Goal: Task Accomplishment & Management: Manage account settings

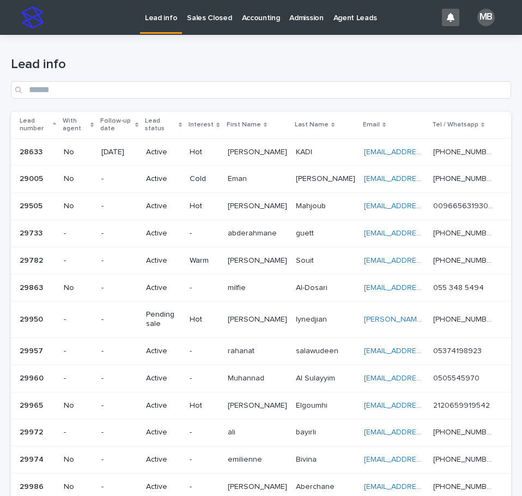
scroll to position [102, 0]
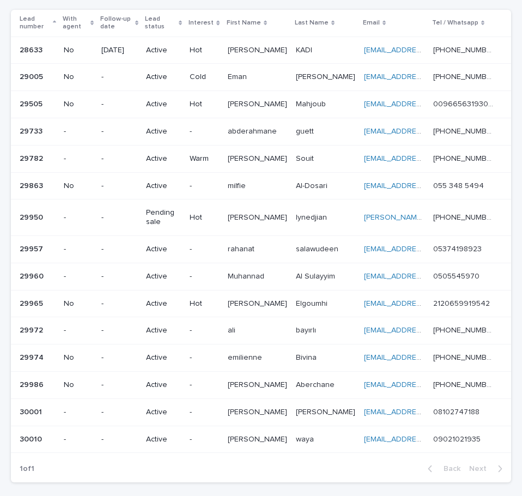
click at [218, 433] on div "-" at bounding box center [204, 437] width 29 height 11
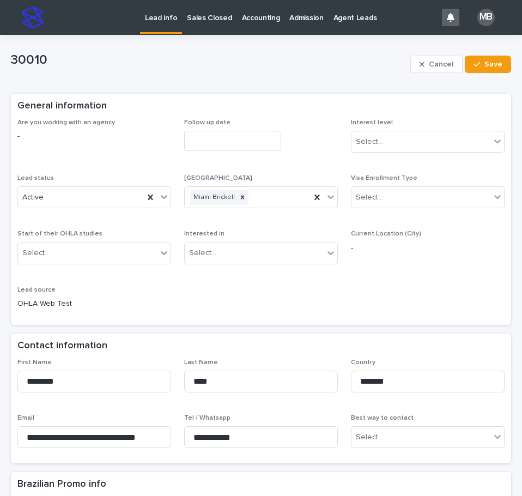
click at [168, 198] on div "Are you working with an agency - Follow up date Interest level Select... Lead s…" at bounding box center [260, 218] width 487 height 199
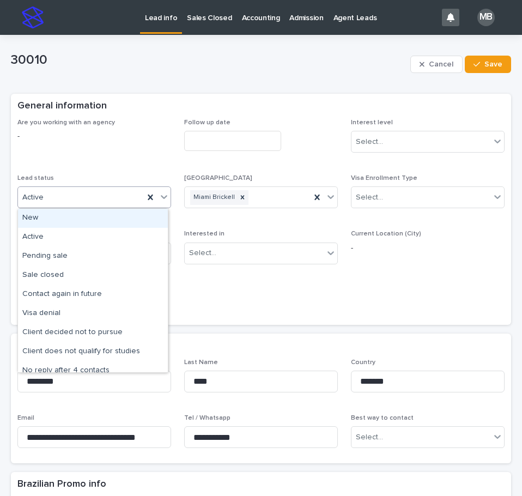
click at [167, 198] on div at bounding box center [163, 197] width 13 height 20
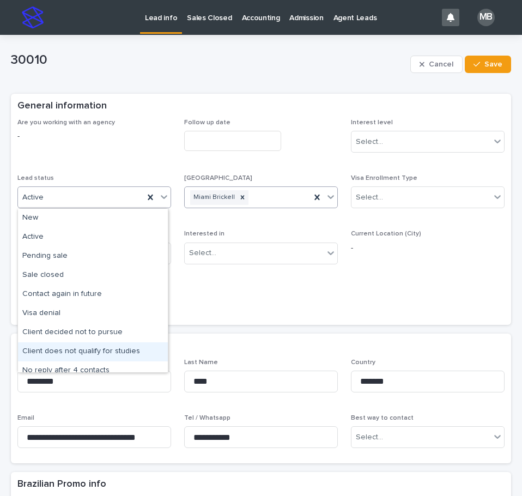
drag, startPoint x: 121, startPoint y: 340, endPoint x: 269, endPoint y: 204, distance: 201.5
click at [120, 347] on div "Client does not qualify for studies" at bounding box center [93, 351] width 150 height 19
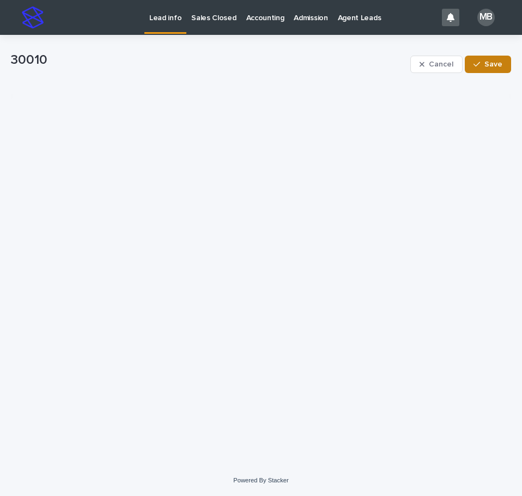
click at [492, 62] on span "Save" at bounding box center [493, 64] width 18 height 8
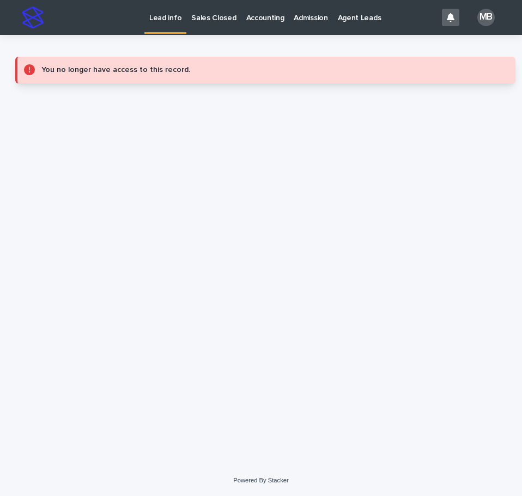
click at [176, 20] on p "Lead info" at bounding box center [165, 11] width 32 height 23
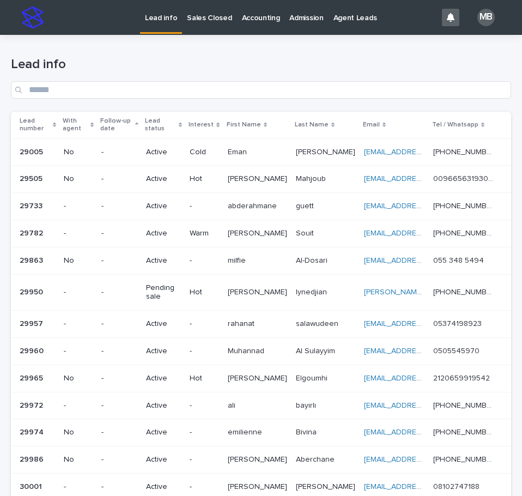
click at [56, 116] on div "Lead number" at bounding box center [38, 125] width 36 height 20
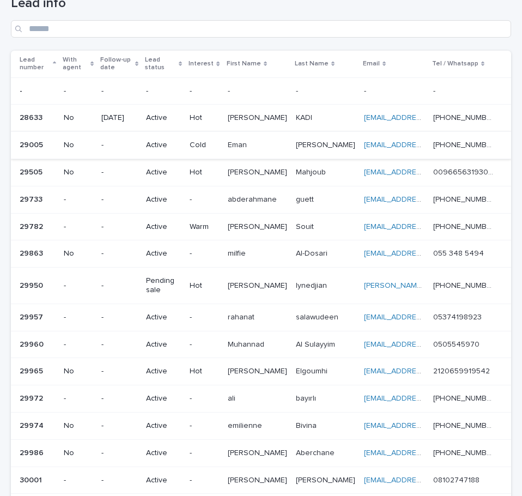
scroll to position [109, 0]
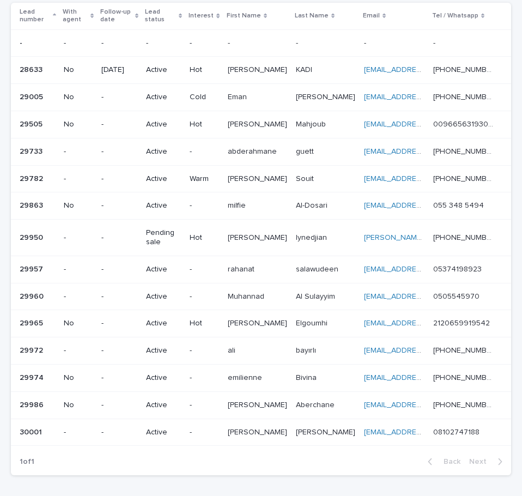
click at [181, 427] on p "Active" at bounding box center [163, 431] width 35 height 9
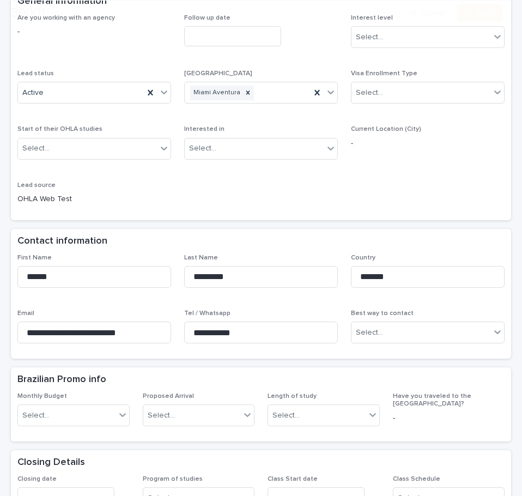
scroll to position [109, 0]
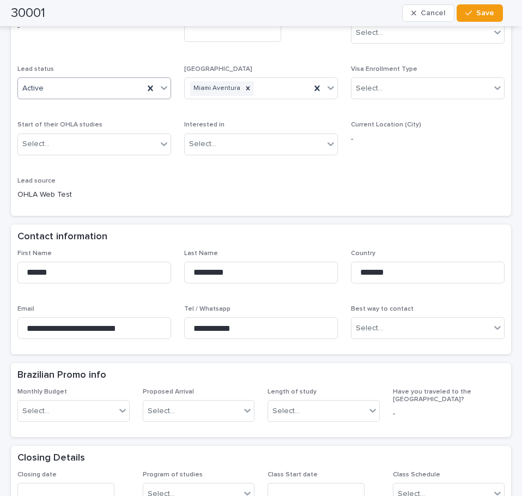
click at [157, 96] on div at bounding box center [163, 88] width 13 height 20
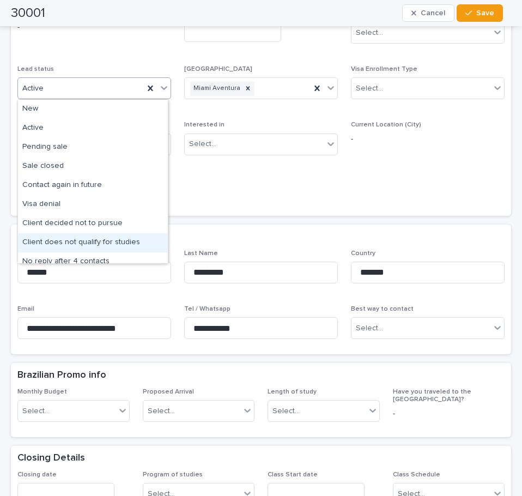
click at [138, 240] on div "Client does not qualify for studies" at bounding box center [93, 242] width 150 height 19
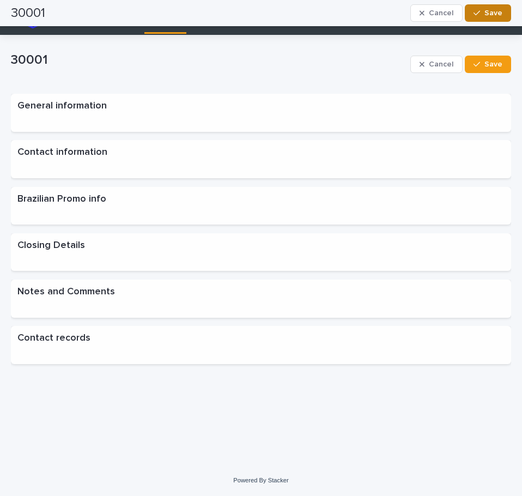
scroll to position [0, 0]
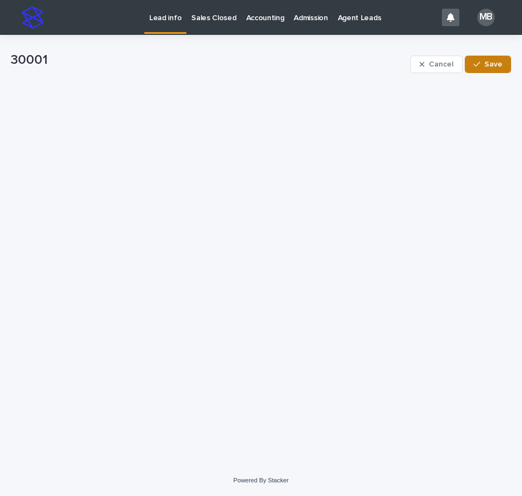
click at [493, 62] on span "Save" at bounding box center [493, 64] width 18 height 8
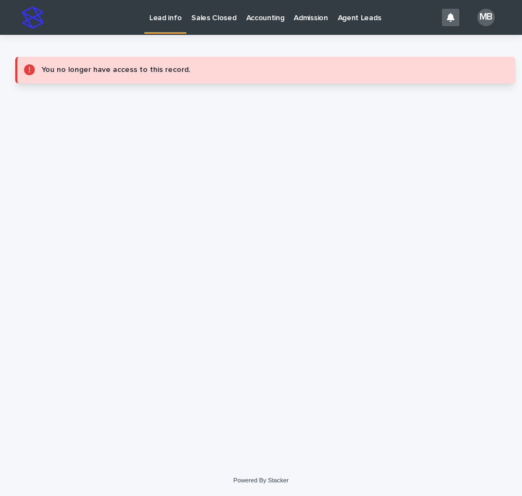
click at [173, 18] on p "Lead info" at bounding box center [165, 11] width 32 height 23
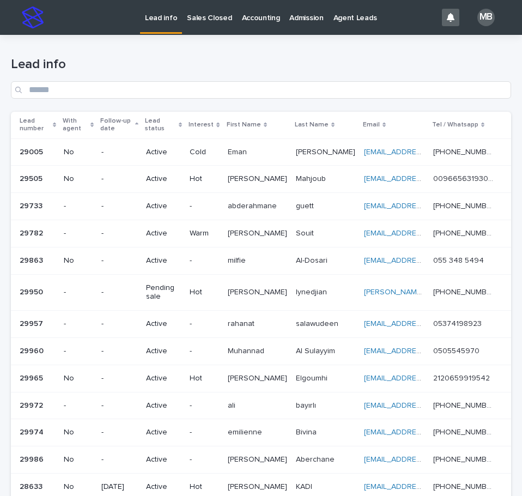
click at [56, 120] on div "Lead number" at bounding box center [38, 125] width 36 height 20
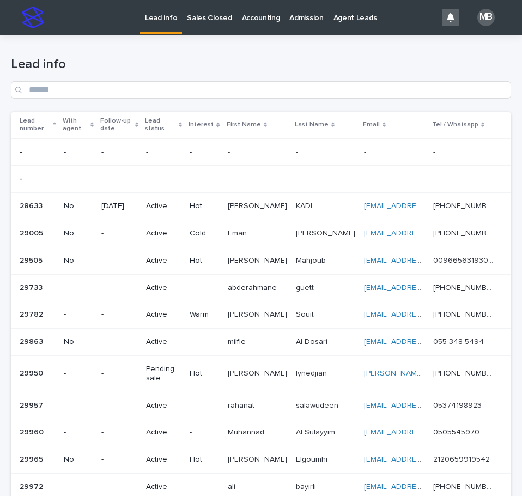
click at [261, 66] on h1 "Lead info" at bounding box center [261, 65] width 500 height 16
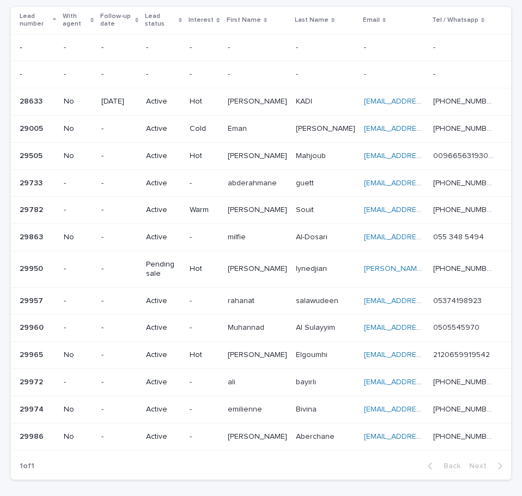
scroll to position [109, 0]
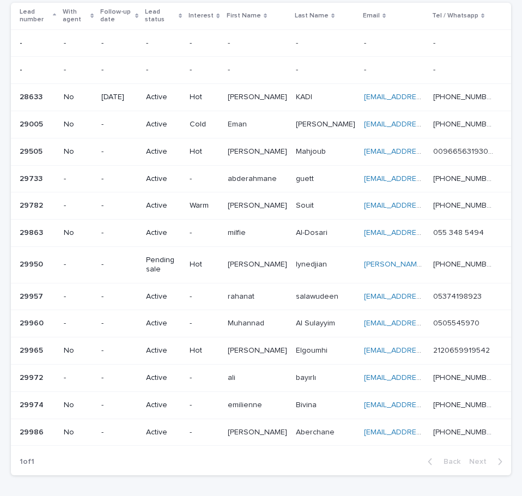
click at [170, 410] on div "Active" at bounding box center [163, 405] width 35 height 18
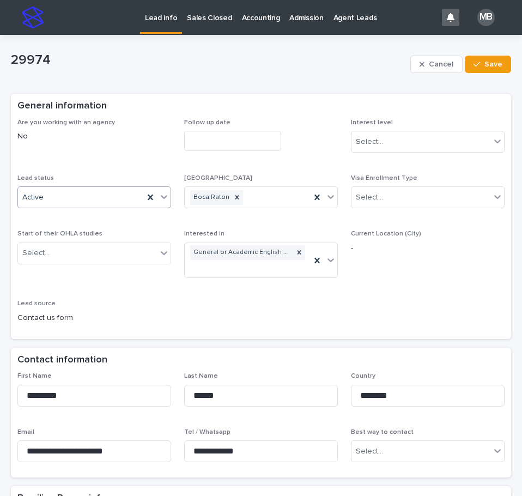
click at [166, 203] on div at bounding box center [163, 197] width 13 height 20
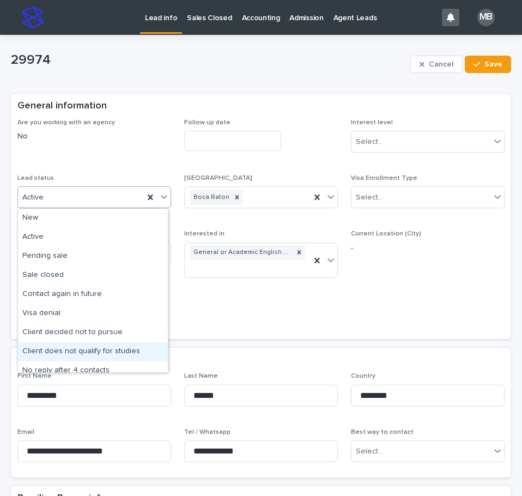
click at [132, 347] on div "Client does not qualify for studies" at bounding box center [93, 351] width 150 height 19
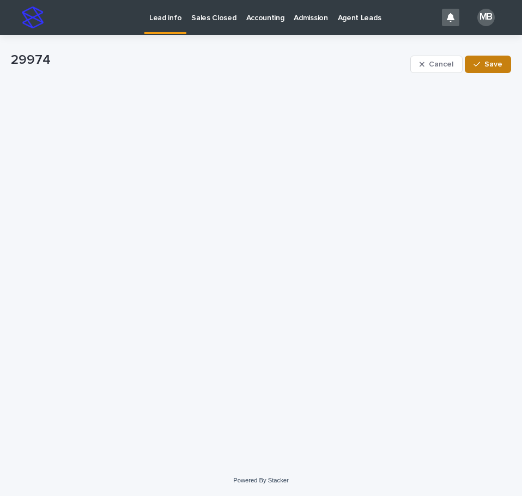
click at [499, 62] on span "Save" at bounding box center [493, 64] width 18 height 8
click at [167, 28] on link "Lead info" at bounding box center [165, 16] width 42 height 32
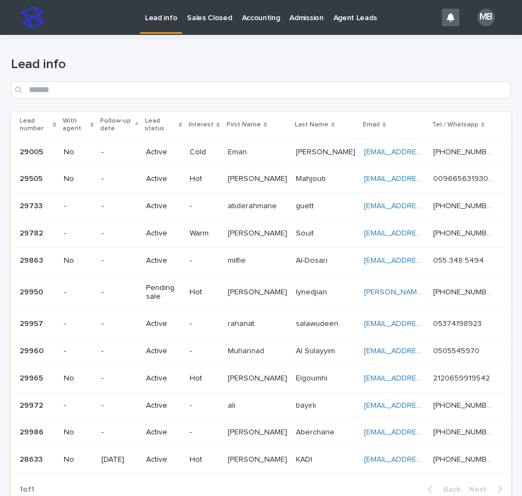
click at [64, 120] on th "With agent" at bounding box center [78, 125] width 38 height 27
click at [59, 120] on th "Lead number" at bounding box center [35, 125] width 48 height 27
click at [56, 122] on icon at bounding box center [54, 124] width 3 height 5
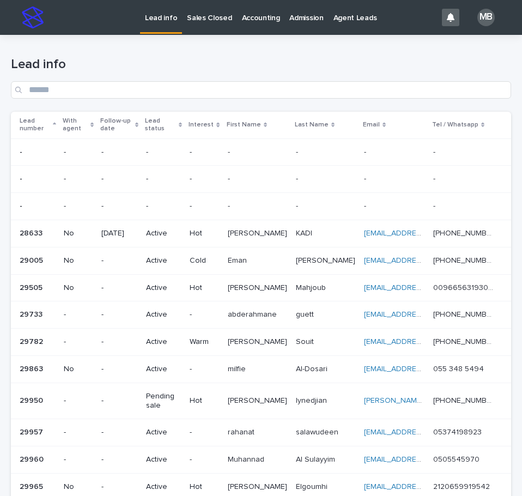
click at [154, 69] on h1 "Lead info" at bounding box center [261, 65] width 500 height 16
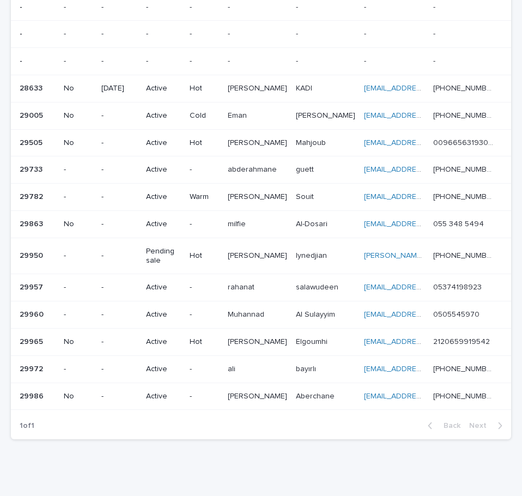
scroll to position [163, 0]
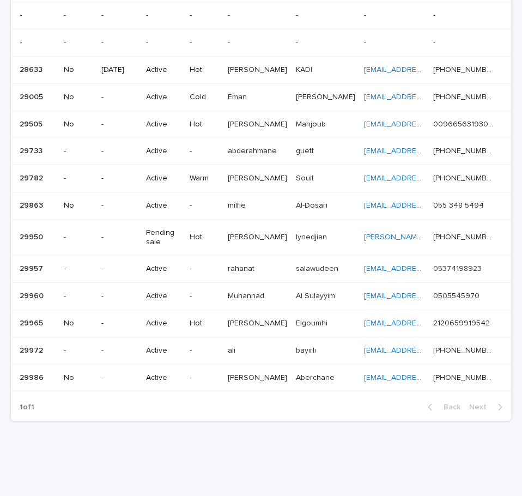
click at [287, 343] on div "[PERSON_NAME]" at bounding box center [257, 350] width 59 height 18
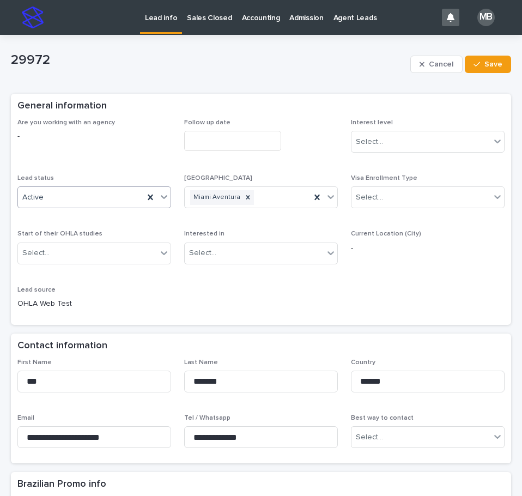
click at [165, 201] on icon at bounding box center [163, 196] width 11 height 11
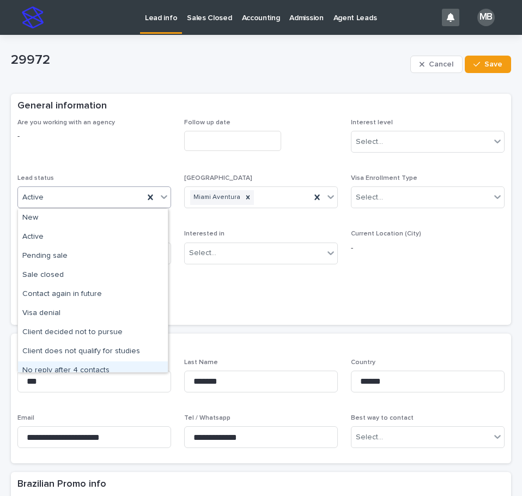
click at [99, 370] on div "No reply after 4 contacts" at bounding box center [93, 370] width 150 height 19
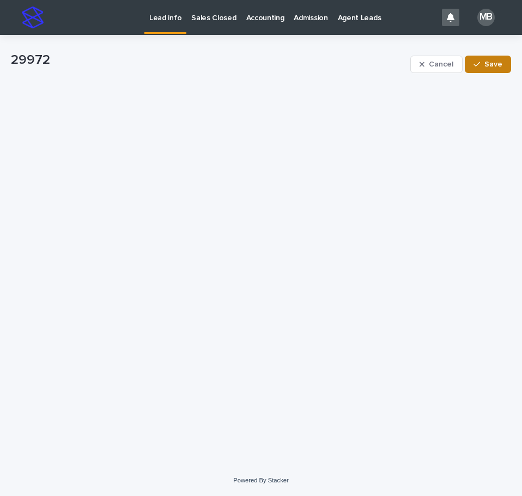
click at [489, 70] on button "Save" at bounding box center [488, 64] width 46 height 17
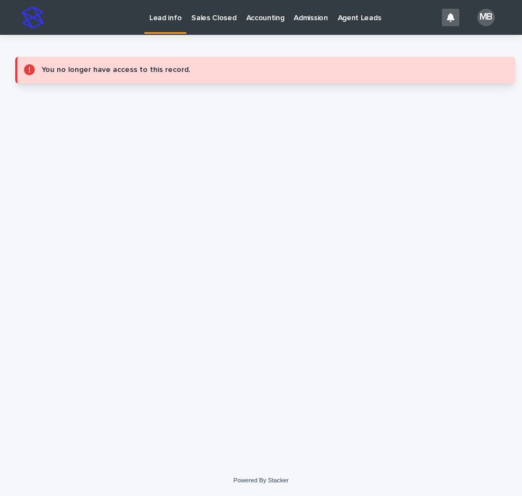
click at [174, 14] on p "Lead info" at bounding box center [165, 11] width 32 height 23
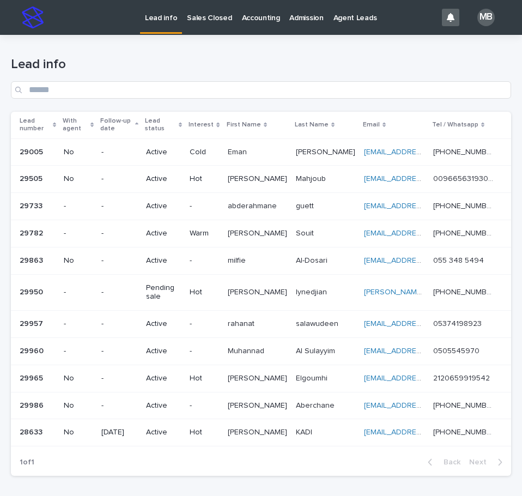
click at [56, 121] on div "Lead number" at bounding box center [38, 125] width 36 height 20
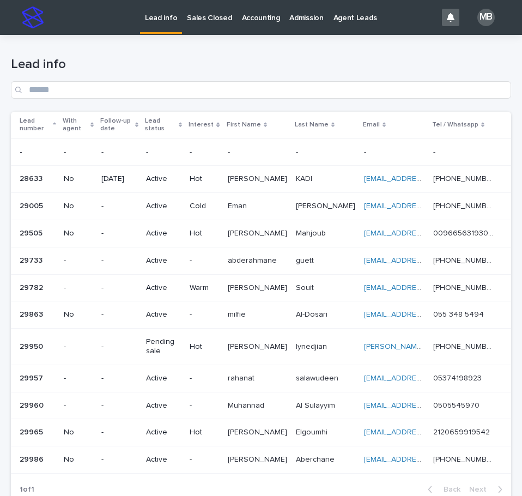
click at [258, 39] on div "Lead info" at bounding box center [261, 73] width 500 height 77
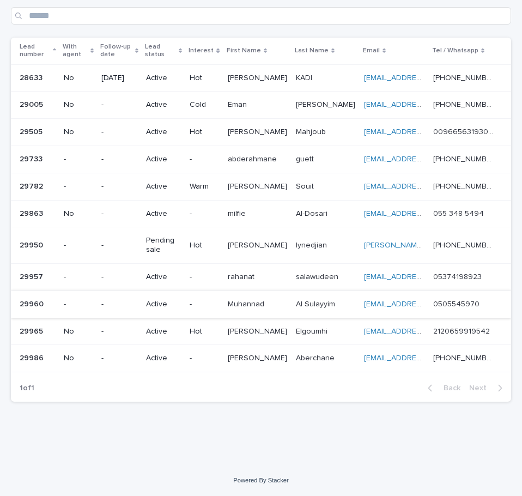
scroll to position [74, 0]
click at [271, 286] on td "rahanat rahanat" at bounding box center [257, 276] width 68 height 27
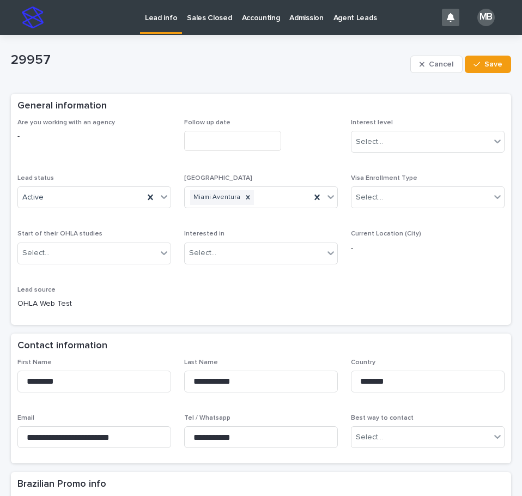
click at [169, 198] on div "Are you working with an agency - Follow up date Interest level Select... Lead s…" at bounding box center [260, 218] width 487 height 199
click at [160, 198] on icon at bounding box center [163, 196] width 11 height 11
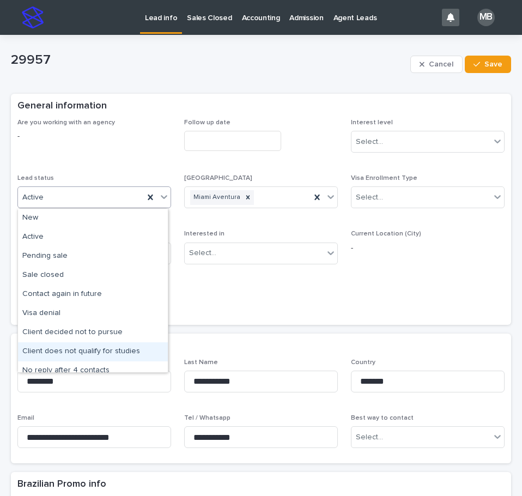
click at [127, 343] on div "Client does not qualify for studies" at bounding box center [93, 351] width 150 height 19
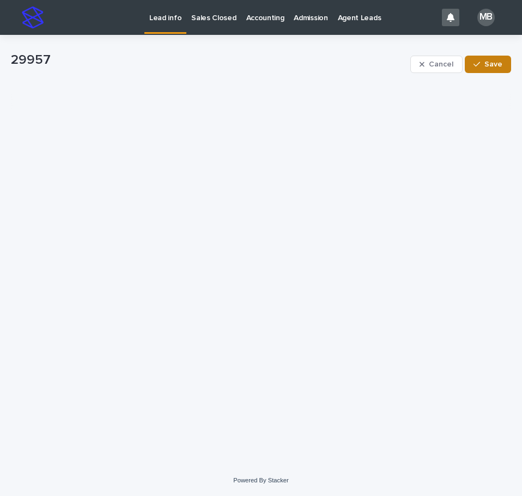
click at [484, 59] on button "Save" at bounding box center [488, 64] width 46 height 17
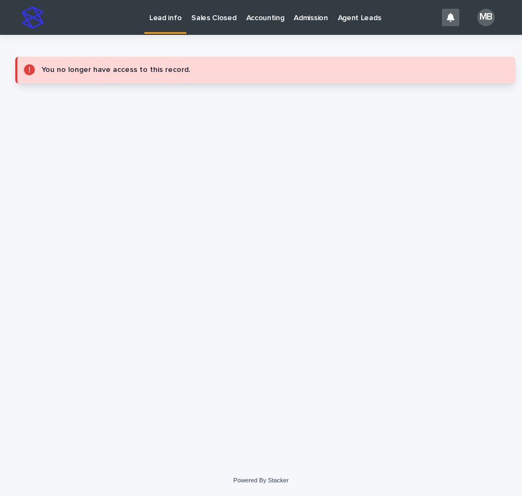
click at [160, 26] on link "Lead info" at bounding box center [165, 16] width 42 height 32
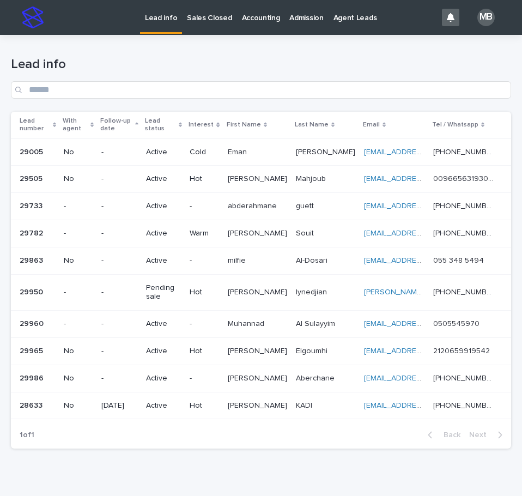
click at [56, 120] on div "Lead number" at bounding box center [38, 125] width 36 height 20
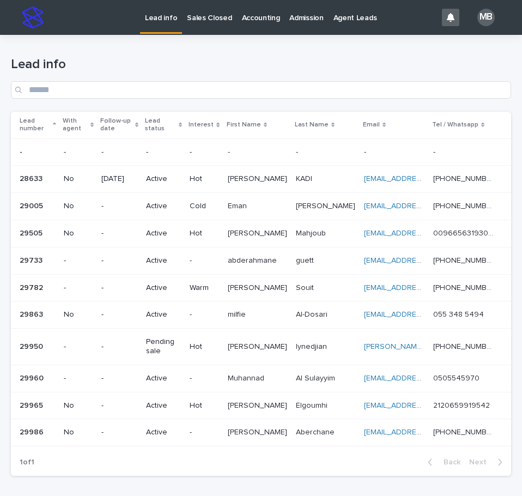
click at [271, 52] on div "Lead info" at bounding box center [261, 73] width 500 height 77
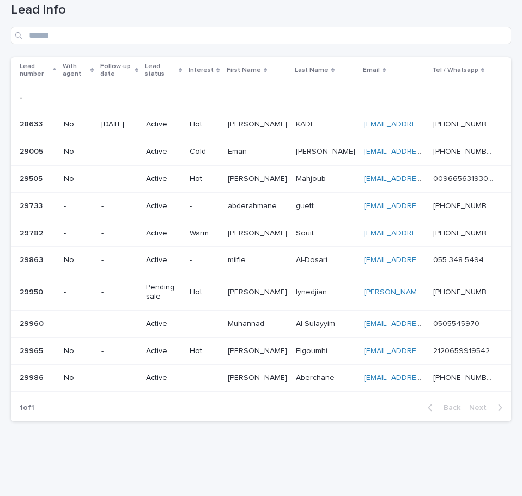
click at [266, 326] on p "Muhannad" at bounding box center [247, 322] width 39 height 11
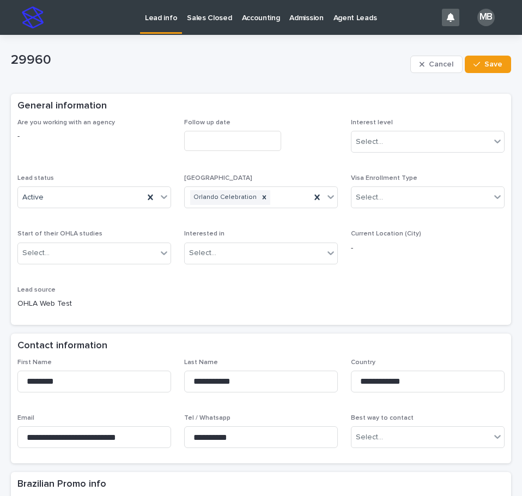
click at [162, 16] on p "Lead info" at bounding box center [161, 11] width 32 height 23
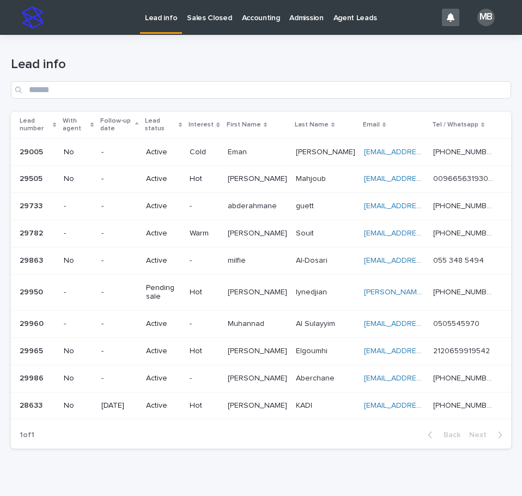
click at [56, 120] on div "Lead number" at bounding box center [38, 125] width 36 height 20
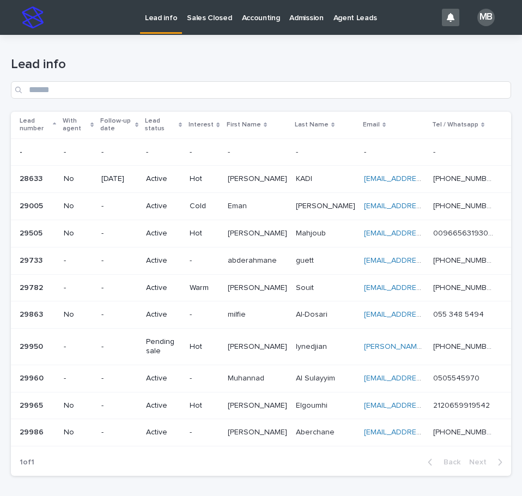
click at [269, 426] on p "[PERSON_NAME]" at bounding box center [259, 430] width 62 height 11
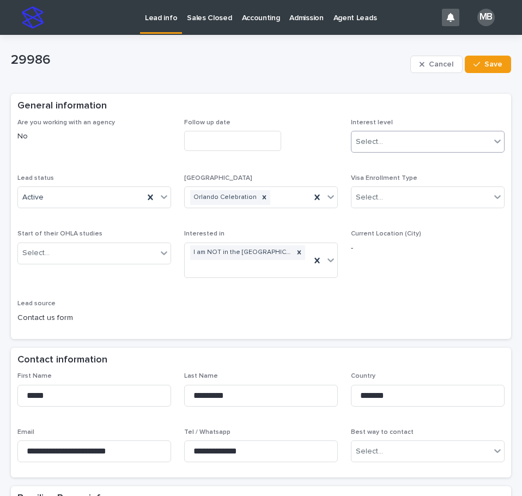
click at [467, 139] on div "Select..." at bounding box center [420, 142] width 139 height 18
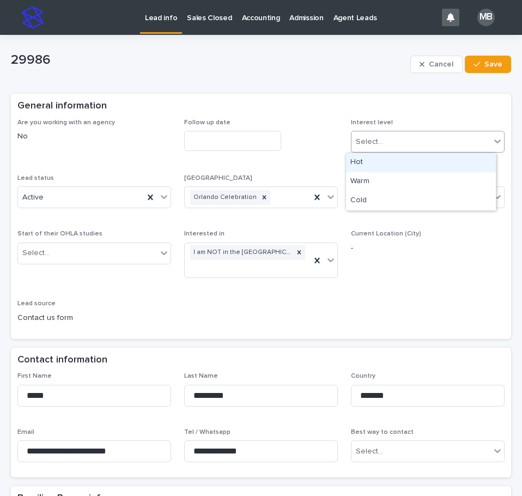
click at [443, 166] on div "Hot" at bounding box center [421, 162] width 150 height 19
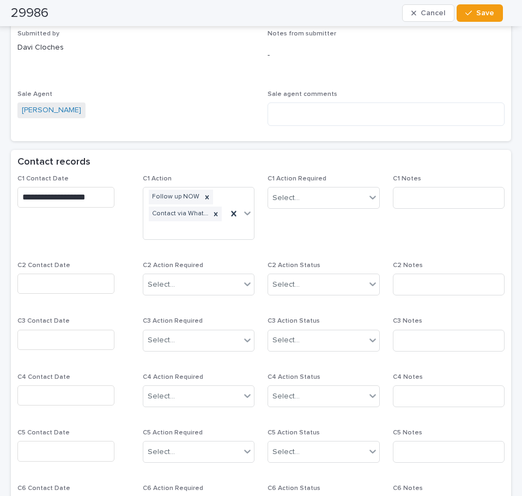
scroll to position [708, 0]
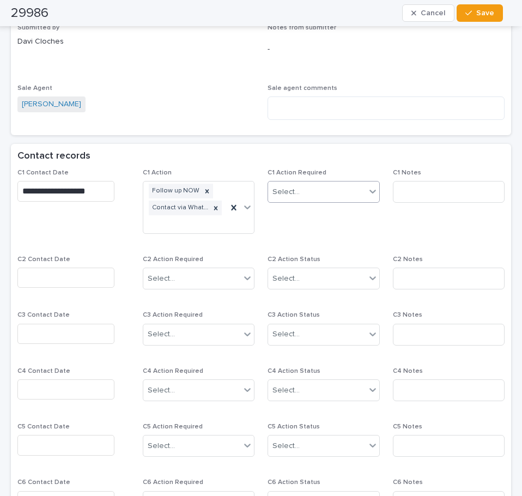
click at [334, 191] on div "Select..." at bounding box center [316, 192] width 97 height 18
click at [278, 148] on div "Contact records" at bounding box center [261, 156] width 500 height 25
click at [317, 185] on div "Select..." at bounding box center [316, 192] width 97 height 18
click at [96, 282] on input "text" at bounding box center [65, 277] width 97 height 20
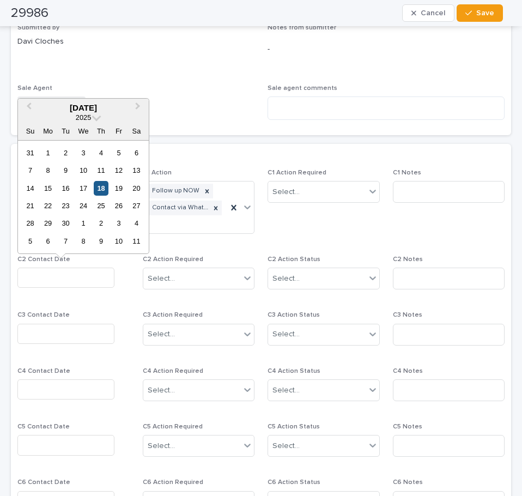
click at [99, 182] on div "18" at bounding box center [101, 188] width 15 height 15
type input "**********"
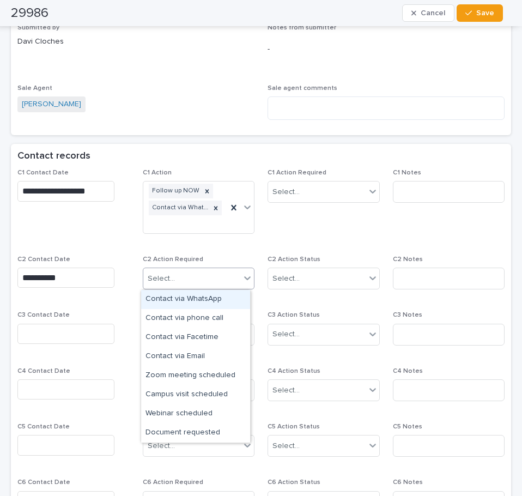
click at [222, 275] on div "Select..." at bounding box center [191, 279] width 97 height 18
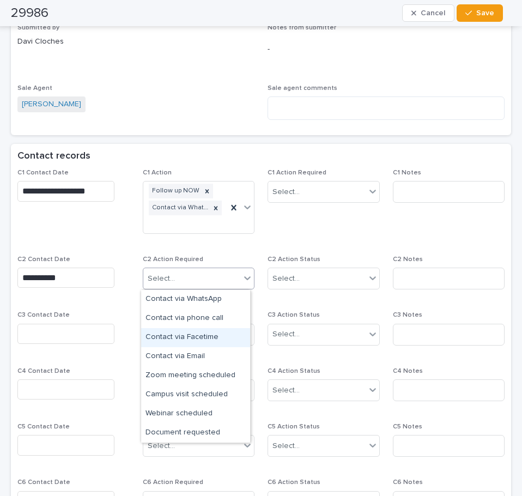
click at [215, 334] on div "Contact via Facetime" at bounding box center [195, 337] width 109 height 19
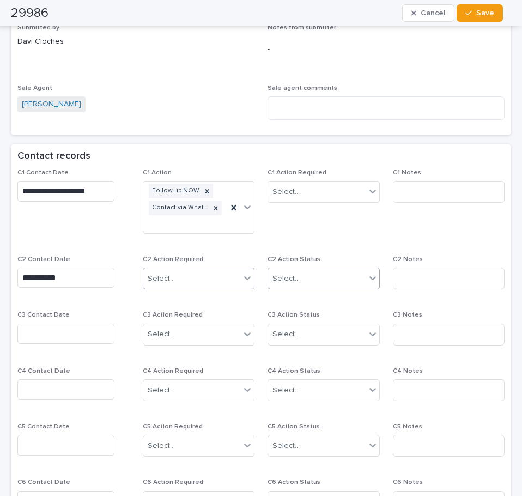
click at [330, 279] on div "Select..." at bounding box center [316, 279] width 97 height 18
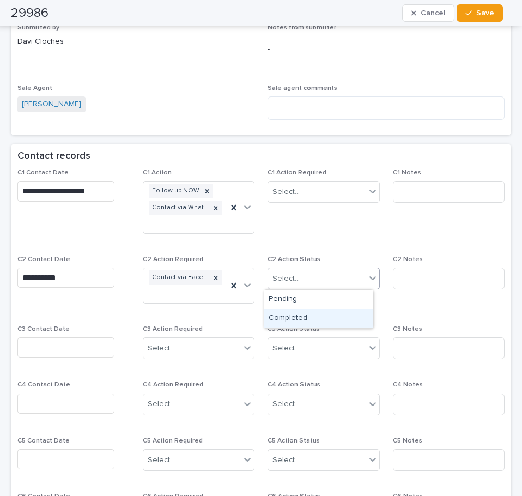
click at [320, 313] on div "Completed" at bounding box center [318, 318] width 109 height 19
click at [343, 192] on div "Select..." at bounding box center [316, 192] width 97 height 18
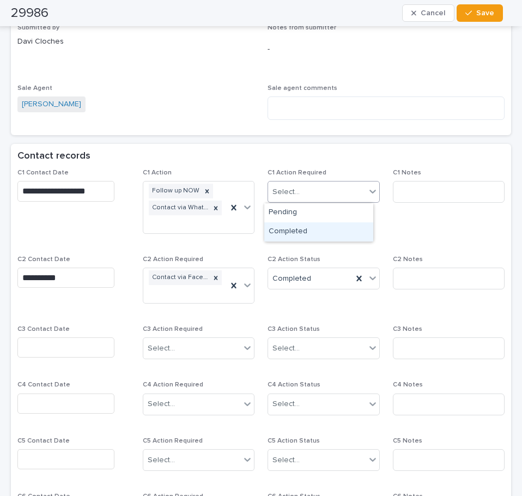
click at [336, 231] on div "Completed" at bounding box center [318, 231] width 109 height 19
click at [487, 13] on span "Save" at bounding box center [485, 13] width 18 height 8
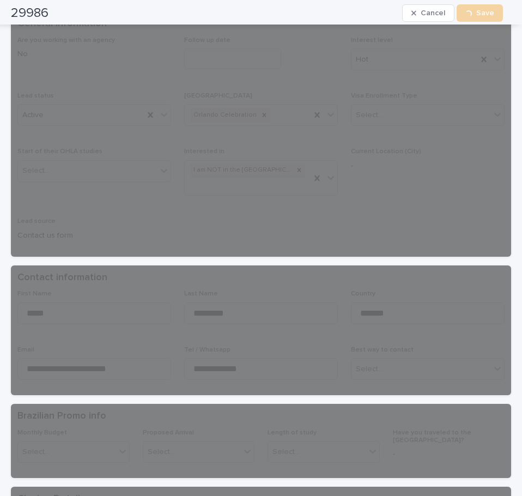
scroll to position [0, 0]
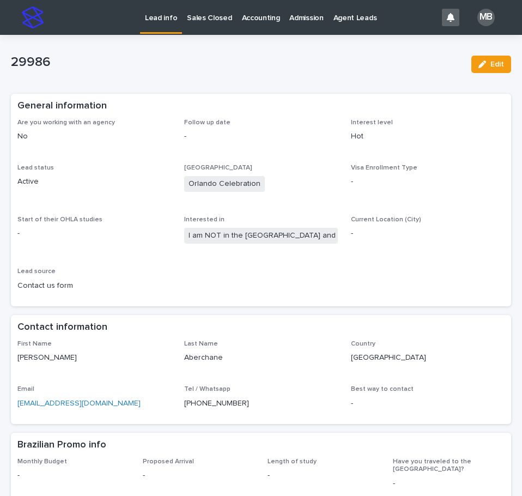
click at [162, 26] on link "Lead info" at bounding box center [161, 16] width 42 height 32
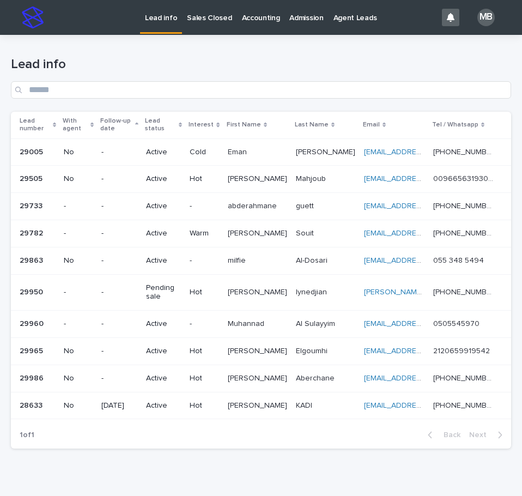
click at [56, 121] on div "Lead number" at bounding box center [38, 125] width 36 height 20
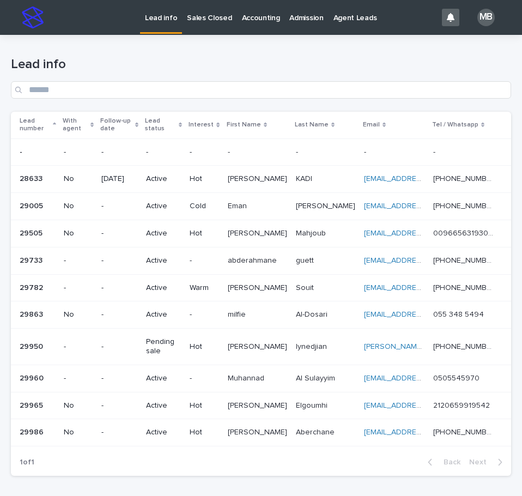
click at [237, 71] on h1 "Lead info" at bounding box center [261, 65] width 500 height 16
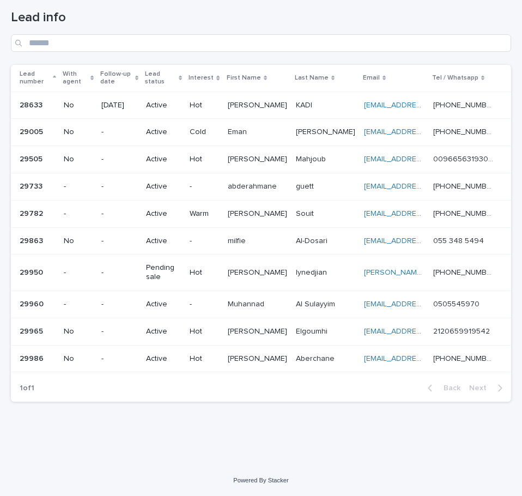
scroll to position [41, 0]
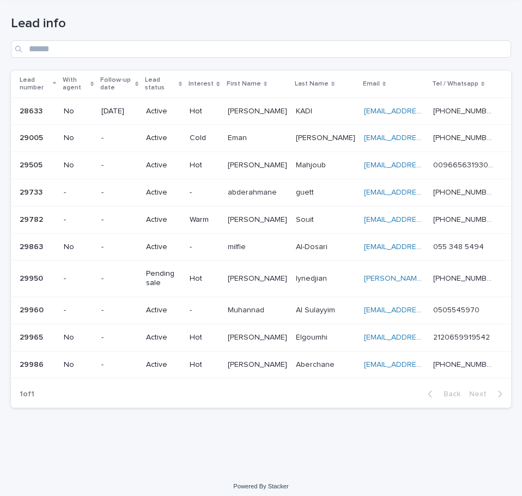
click at [181, 243] on p "Active" at bounding box center [163, 246] width 35 height 9
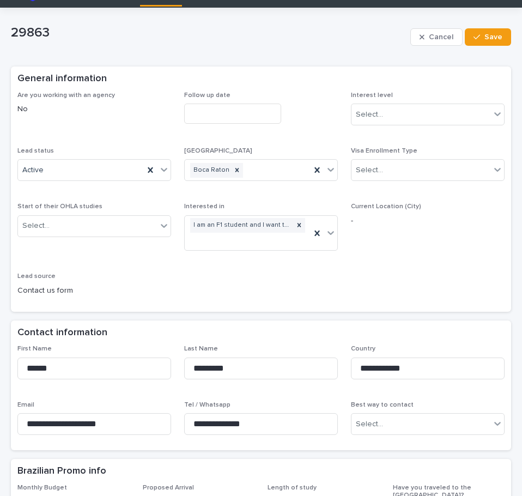
scroll to position [25, 0]
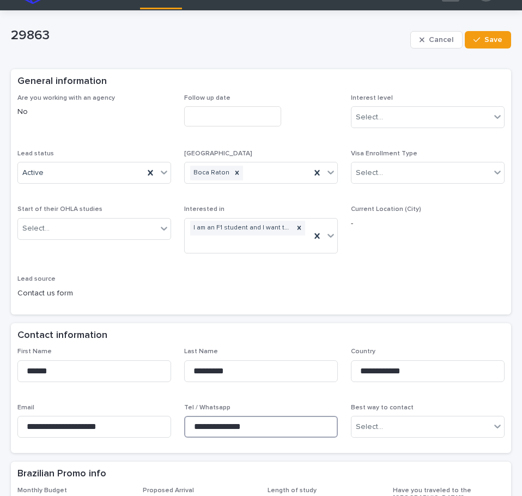
drag, startPoint x: 247, startPoint y: 422, endPoint x: 166, endPoint y: 413, distance: 82.1
click at [152, 421] on div "**********" at bounding box center [260, 396] width 487 height 99
drag, startPoint x: 76, startPoint y: 371, endPoint x: 3, endPoint y: 359, distance: 74.4
click at [310, 296] on div "Are you working with an agency No Follow up date Interest level Select... Lead …" at bounding box center [260, 200] width 487 height 213
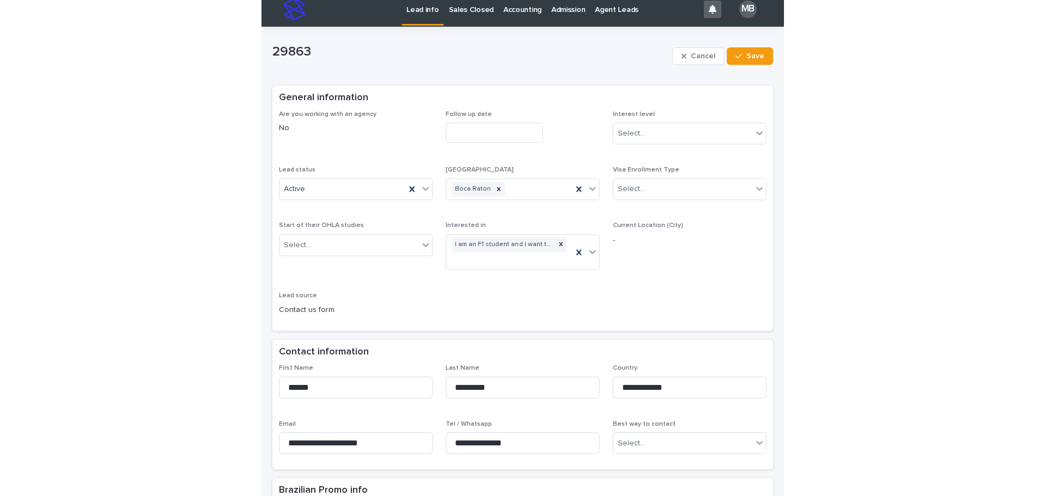
scroll to position [0, 0]
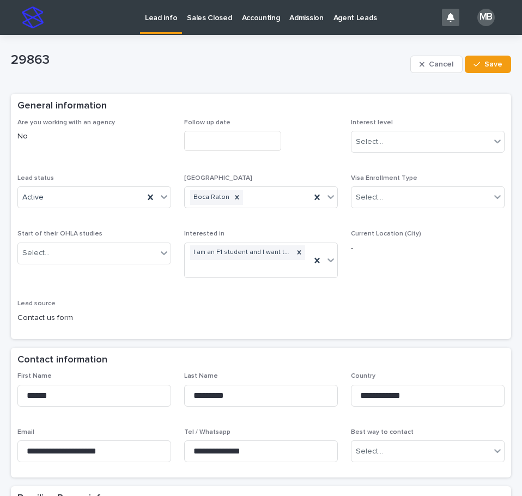
click at [201, 138] on input "text" at bounding box center [232, 141] width 97 height 20
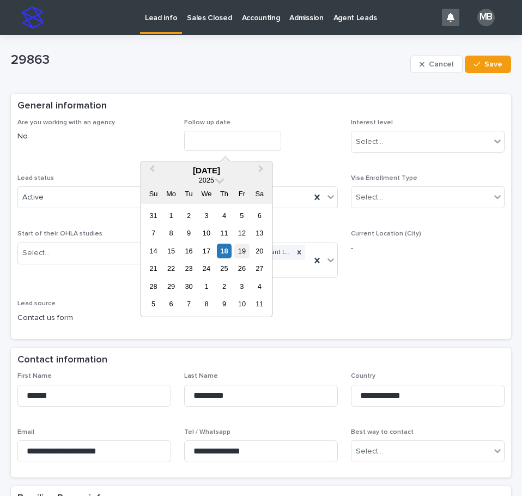
click at [243, 253] on div "19" at bounding box center [241, 250] width 15 height 15
type input "**********"
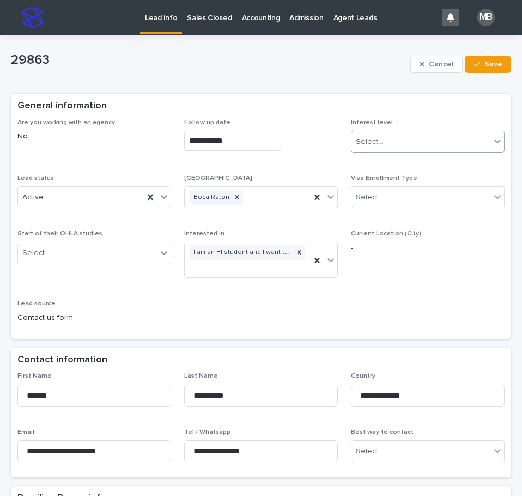
click at [424, 131] on div "Select..." at bounding box center [428, 142] width 154 height 22
click at [413, 187] on div "Warm" at bounding box center [421, 181] width 150 height 19
click at [484, 67] on span "Save" at bounding box center [493, 64] width 18 height 8
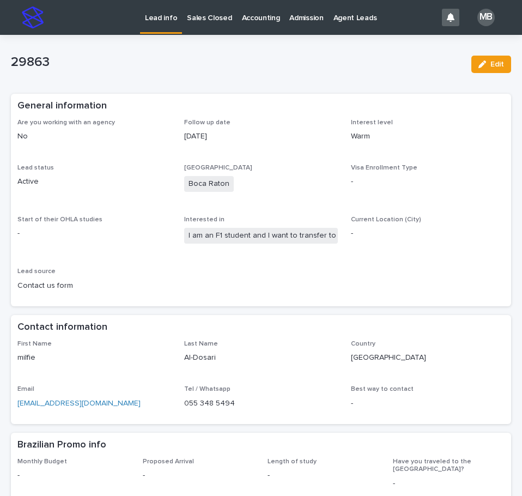
click at [149, 20] on p "Lead info" at bounding box center [161, 11] width 32 height 23
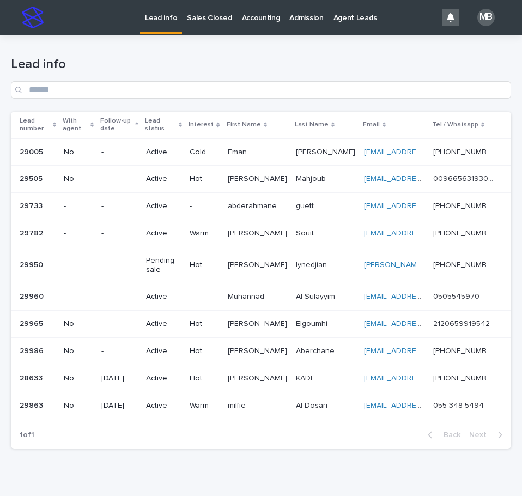
click at [50, 122] on p "Lead number" at bounding box center [35, 125] width 30 height 20
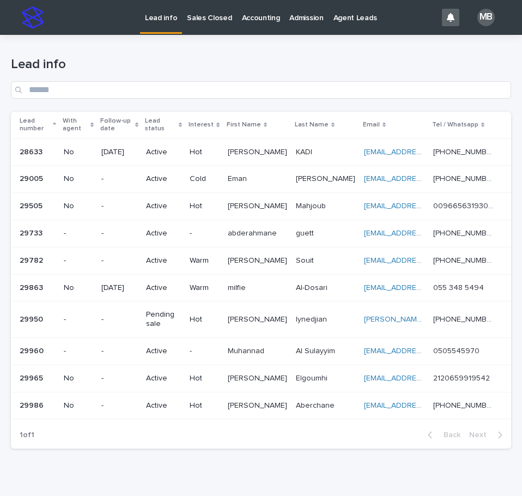
click at [258, 79] on div "Lead info" at bounding box center [261, 78] width 500 height 42
click at [277, 234] on p "abderahmane" at bounding box center [253, 232] width 51 height 11
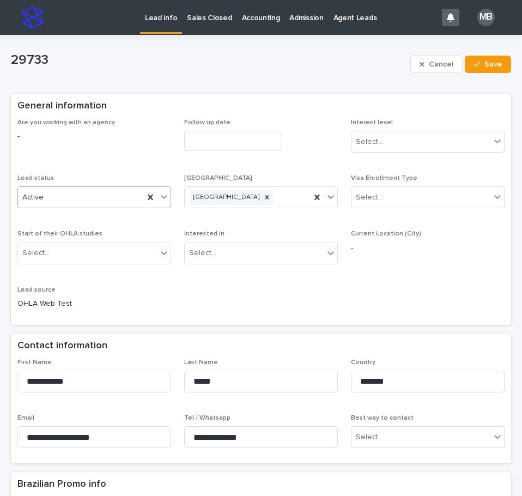
click at [166, 204] on div at bounding box center [163, 197] width 13 height 20
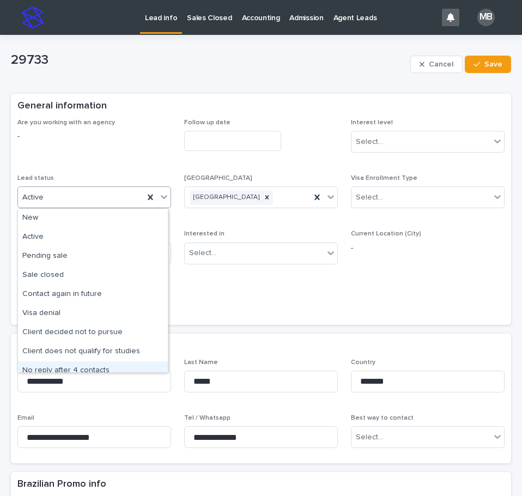
click at [106, 362] on div "No reply after 4 contacts" at bounding box center [93, 370] width 150 height 19
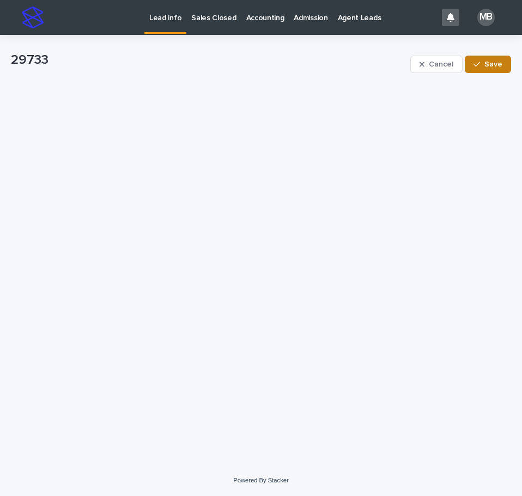
click at [486, 66] on span "Save" at bounding box center [493, 64] width 18 height 8
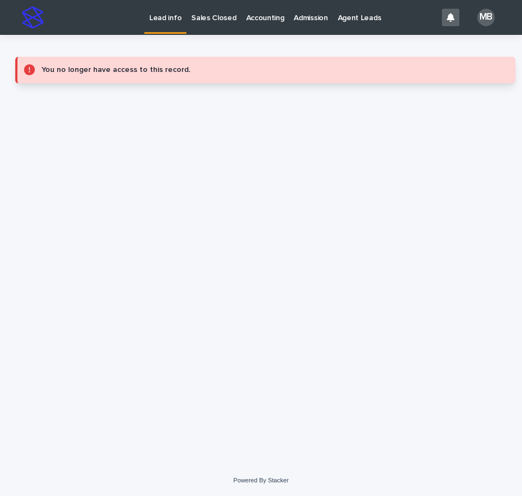
click at [159, 14] on p "Lead info" at bounding box center [165, 11] width 32 height 23
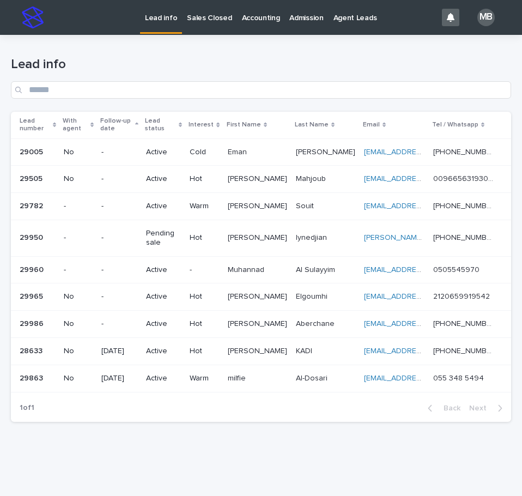
click at [56, 118] on div "Lead number" at bounding box center [38, 125] width 36 height 20
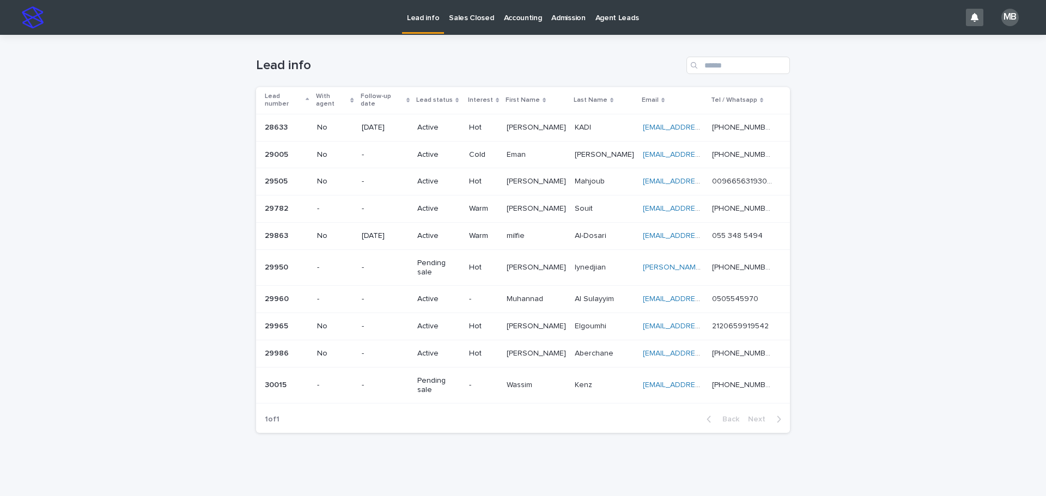
click at [498, 381] on p "-" at bounding box center [483, 385] width 29 height 9
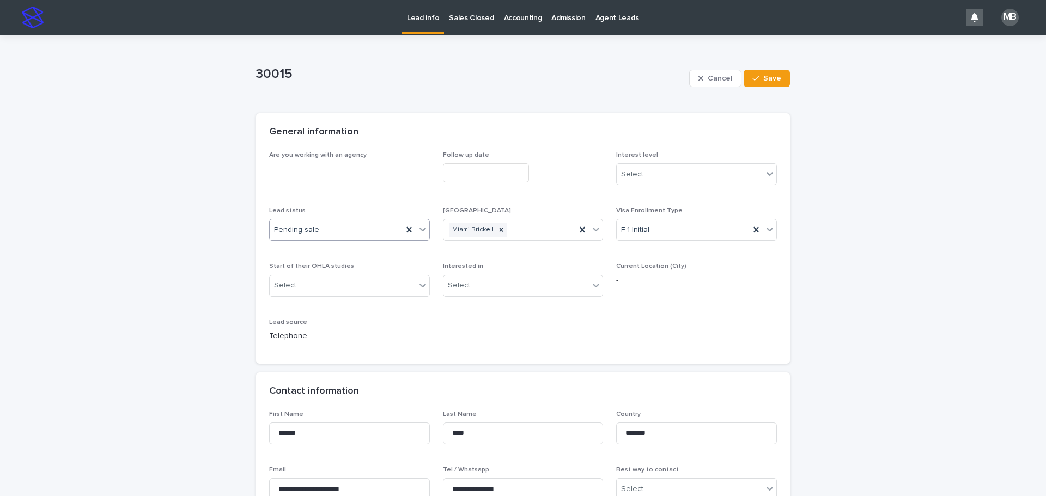
click at [418, 232] on icon at bounding box center [422, 229] width 11 height 11
click at [445, 331] on div "Are you working with an agency - Follow up date Interest level Select... Lead s…" at bounding box center [523, 250] width 508 height 199
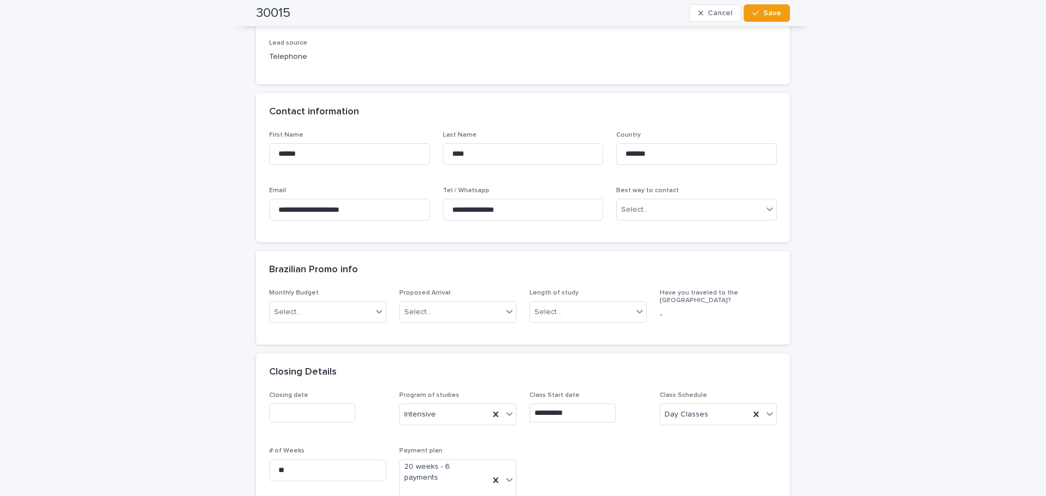
scroll to position [436, 0]
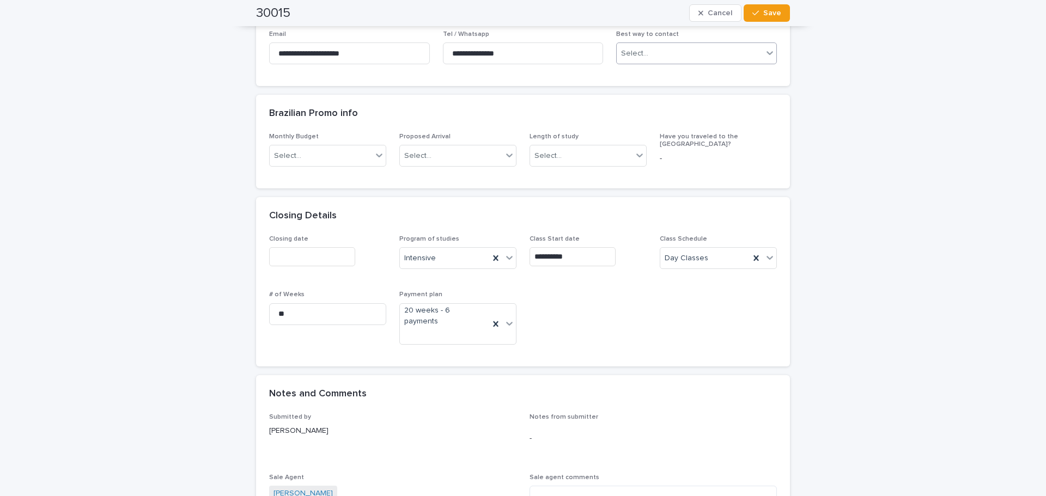
click at [521, 58] on div "Select..." at bounding box center [689, 54] width 146 height 18
click at [521, 117] on div "WhatsApp" at bounding box center [693, 112] width 160 height 19
click at [192, 115] on div "**********" at bounding box center [523, 315] width 1046 height 1432
click at [521, 198] on div "**********" at bounding box center [523, 315] width 1046 height 1432
click at [225, 152] on div "**********" at bounding box center [523, 315] width 1046 height 1432
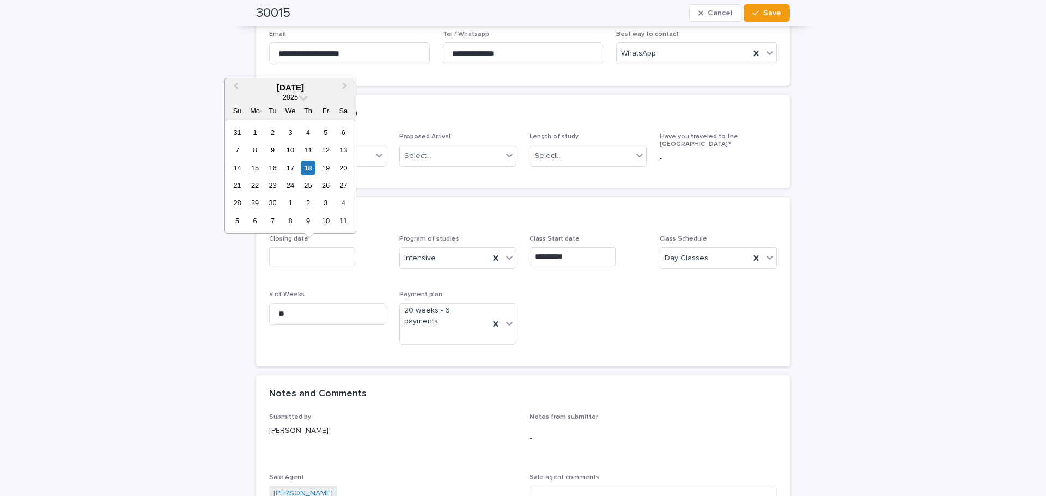
click at [316, 259] on input "text" at bounding box center [312, 256] width 86 height 19
click at [305, 168] on div "18" at bounding box center [308, 168] width 15 height 15
type input "**********"
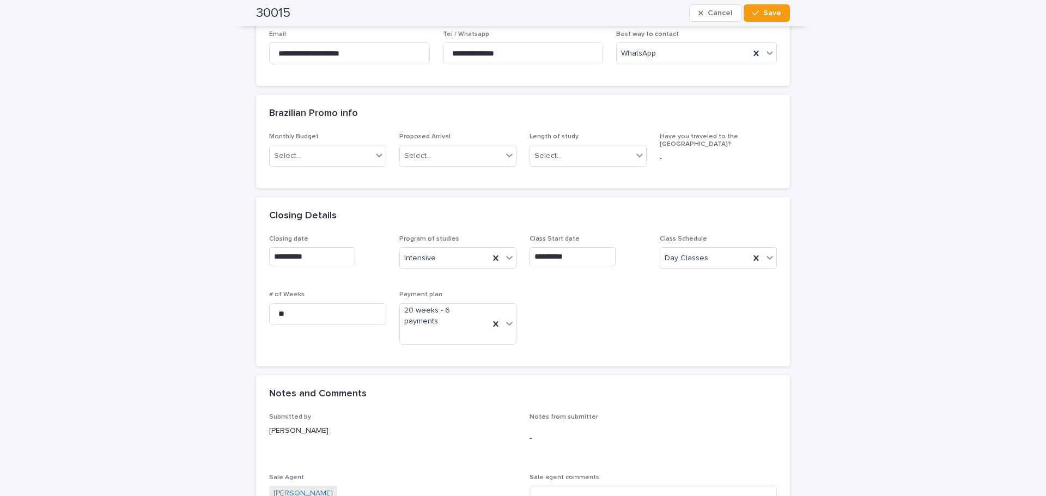
click at [176, 261] on div "**********" at bounding box center [523, 315] width 1046 height 1432
click at [521, 347] on div "**********" at bounding box center [523, 315] width 1046 height 1432
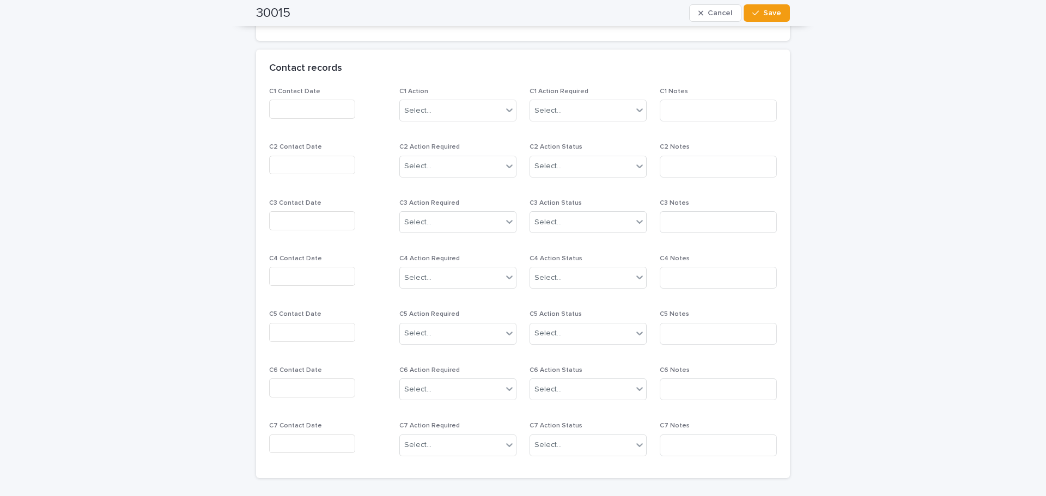
scroll to position [545, 0]
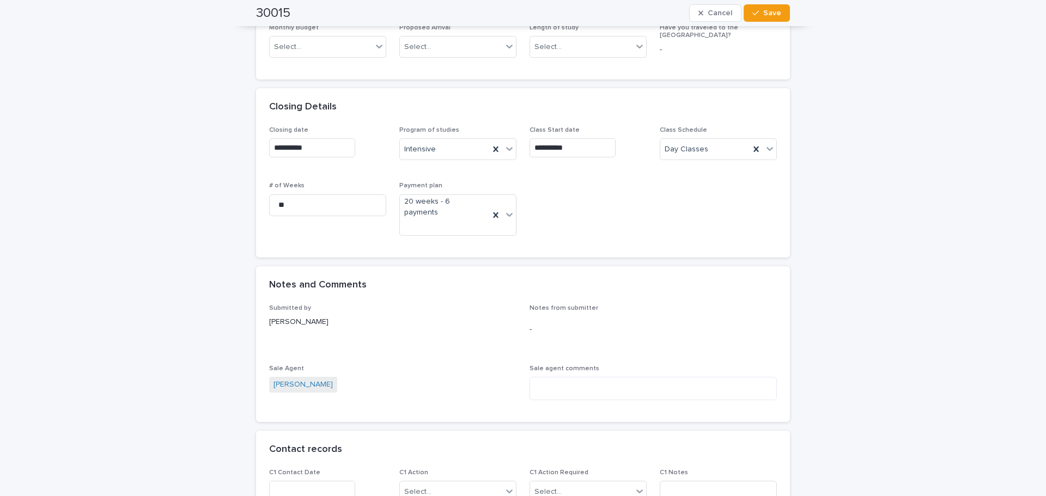
click at [185, 282] on div "**********" at bounding box center [523, 206] width 1046 height 1432
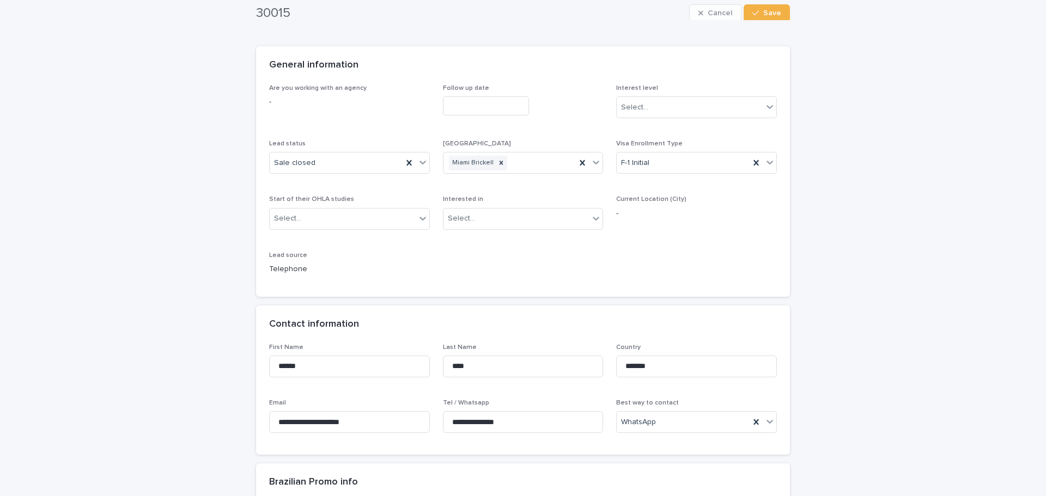
scroll to position [54, 0]
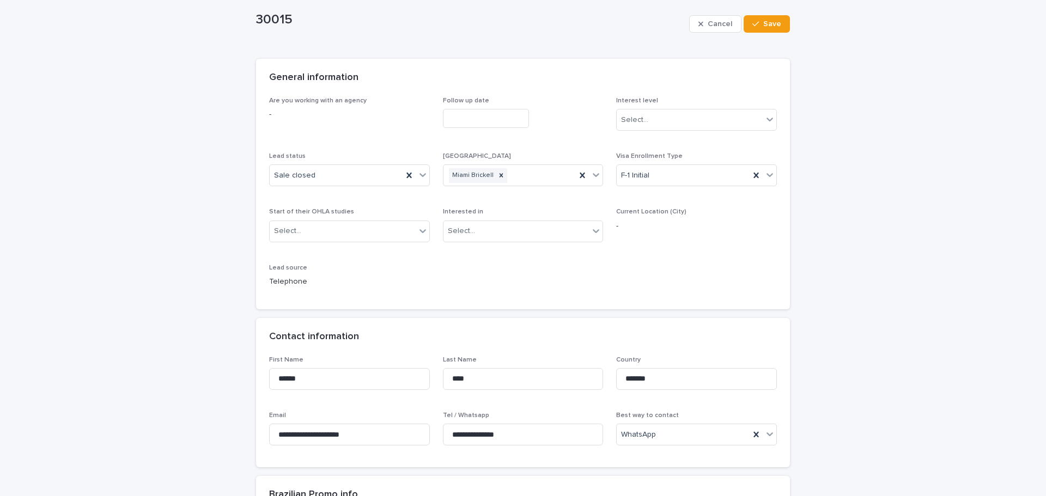
drag, startPoint x: 126, startPoint y: 134, endPoint x: 109, endPoint y: 191, distance: 59.5
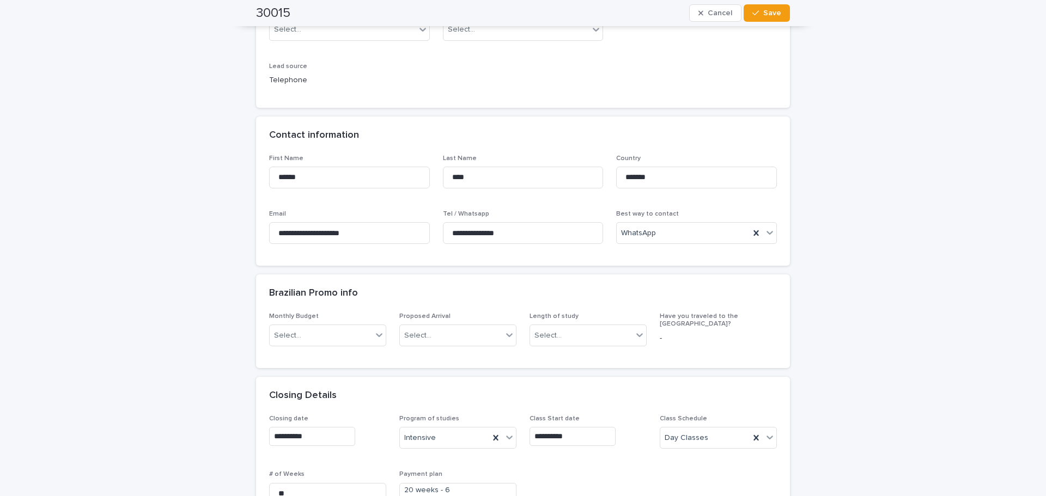
scroll to position [272, 0]
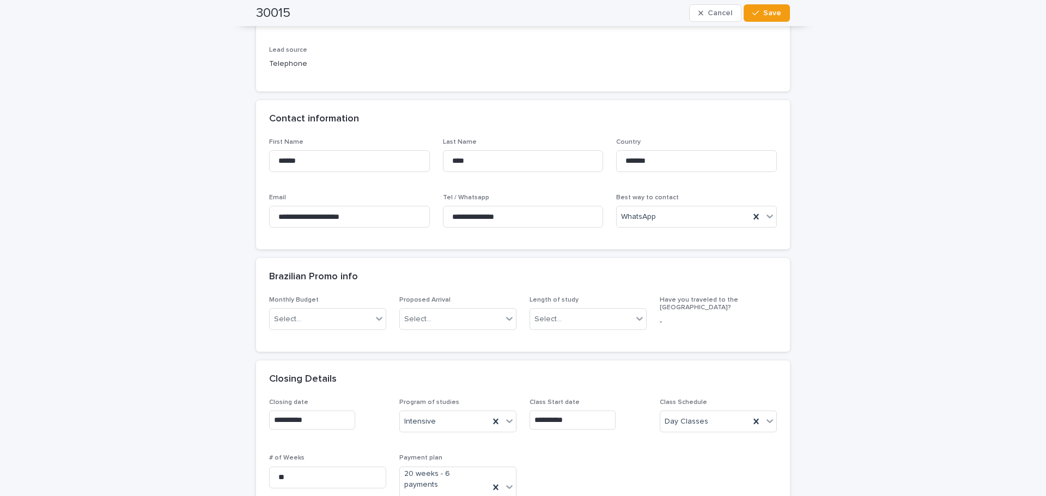
click at [135, 179] on div "**********" at bounding box center [523, 479] width 1046 height 1432
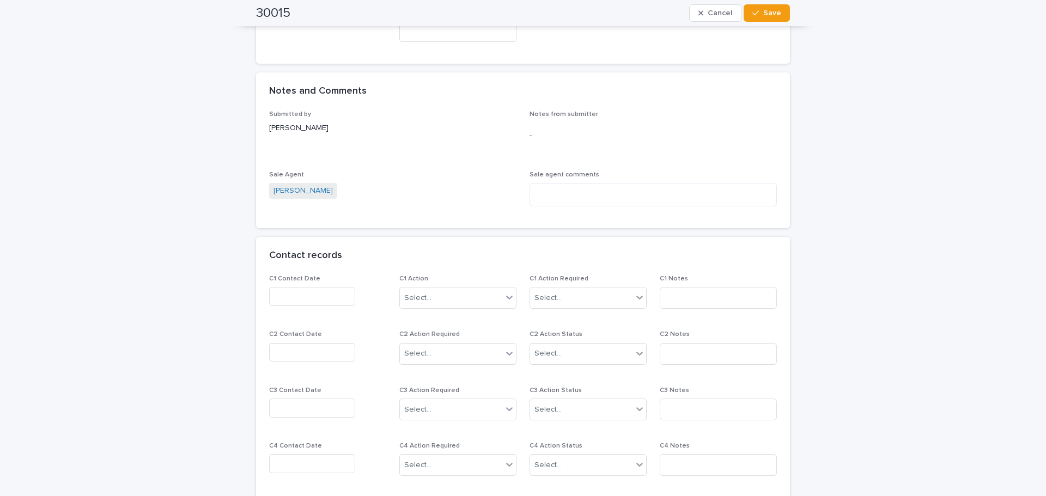
scroll to position [817, 0]
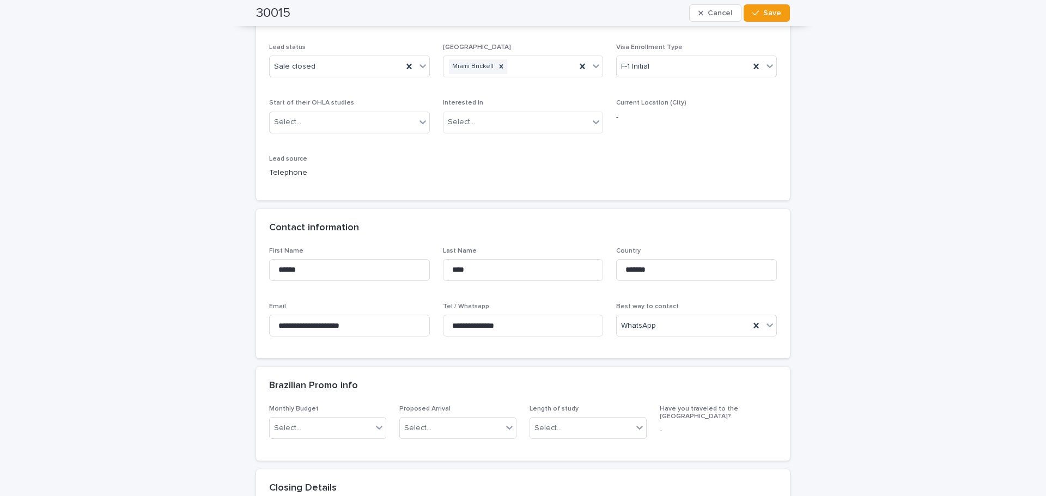
scroll to position [0, 0]
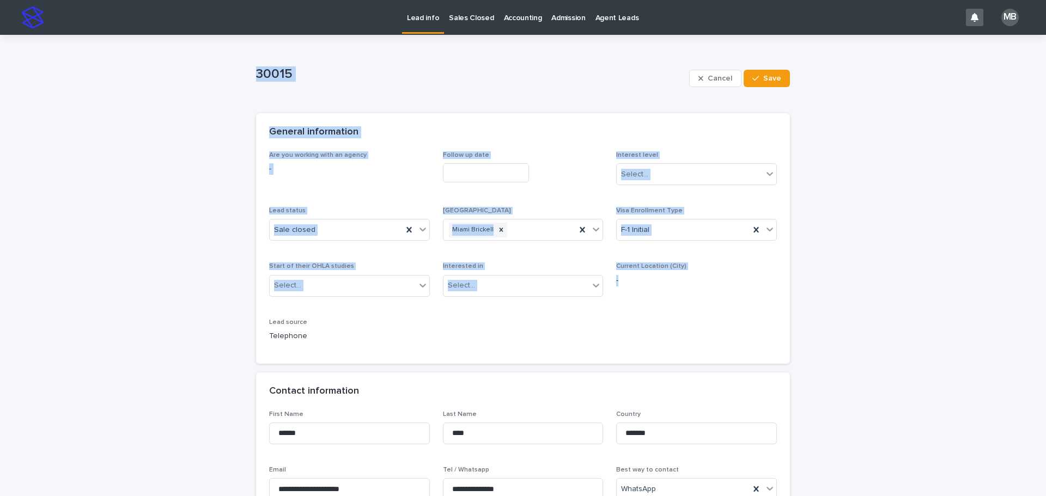
drag, startPoint x: 745, startPoint y: 242, endPoint x: 974, endPoint y: 285, distance: 233.3
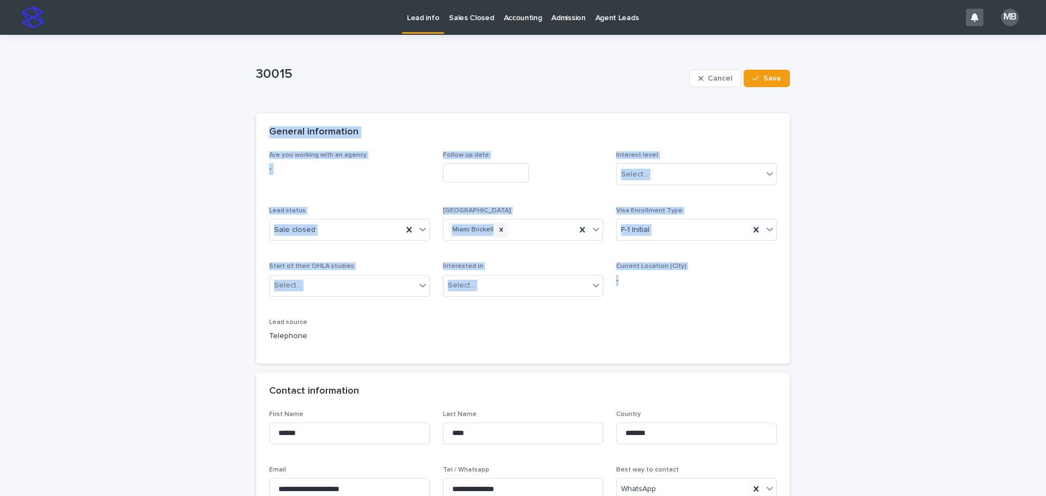
drag, startPoint x: 335, startPoint y: 151, endPoint x: 950, endPoint y: 346, distance: 645.0
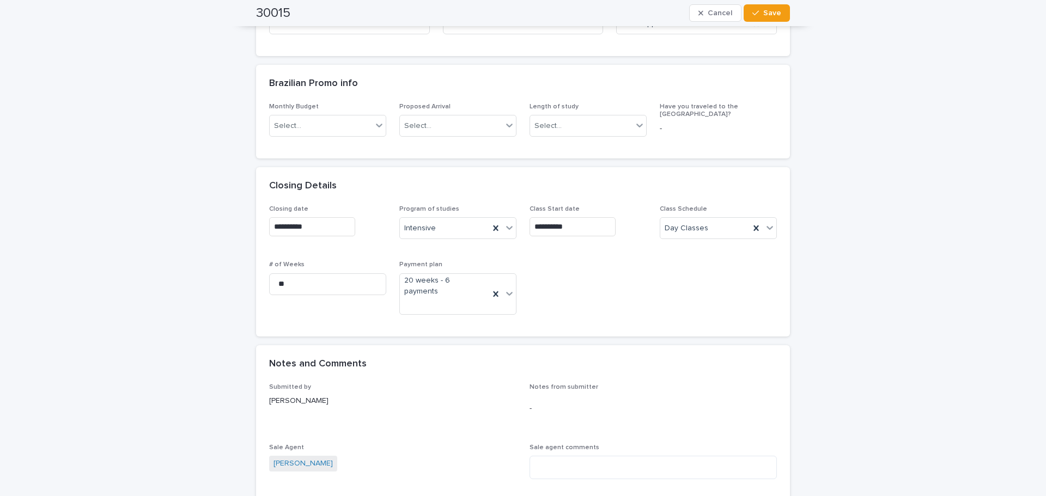
scroll to position [599, 0]
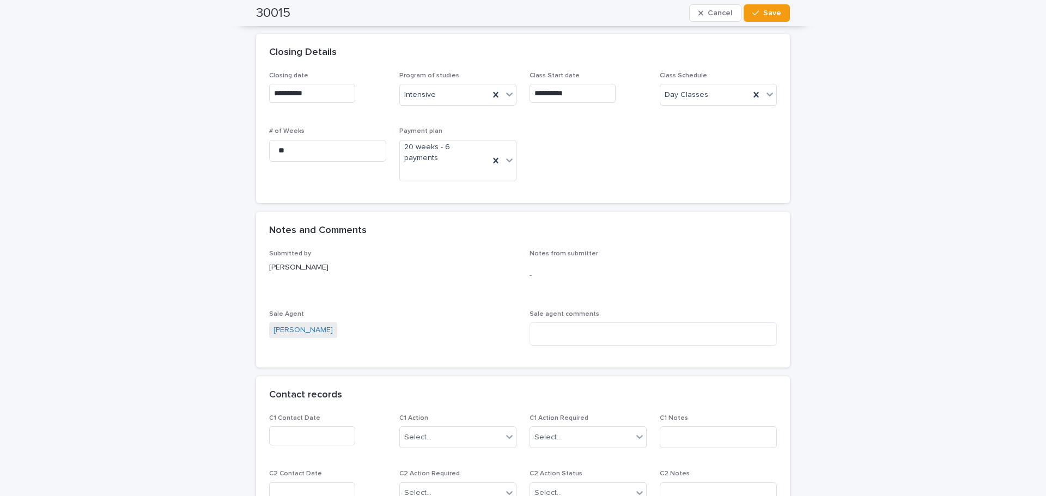
click at [521, 381] on div "**********" at bounding box center [523, 152] width 1046 height 1432
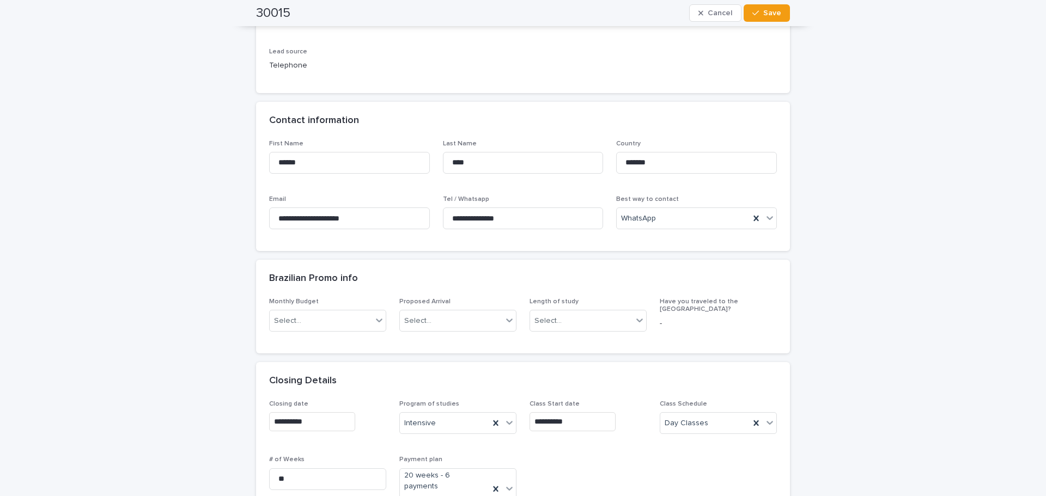
scroll to position [218, 0]
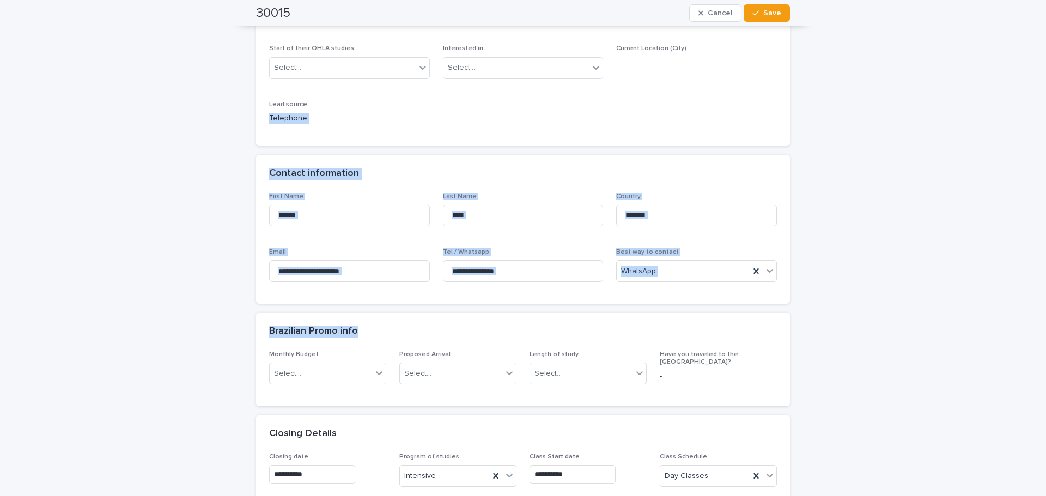
drag, startPoint x: 180, startPoint y: 124, endPoint x: 927, endPoint y: 334, distance: 776.7
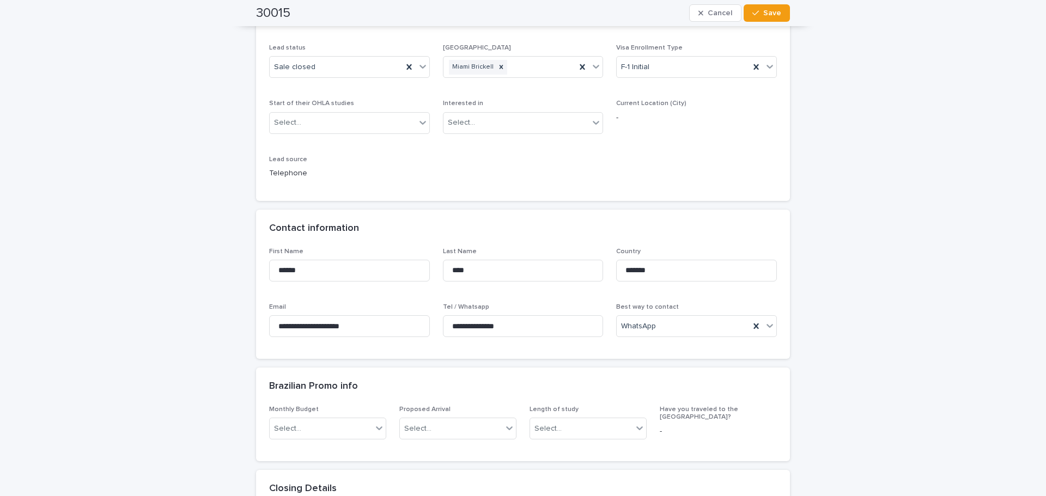
scroll to position [54, 0]
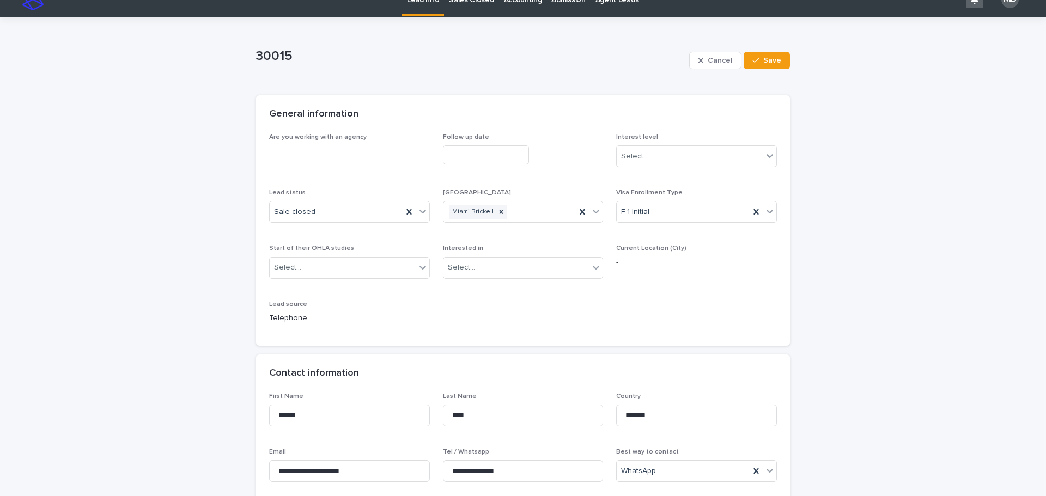
scroll to position [0, 0]
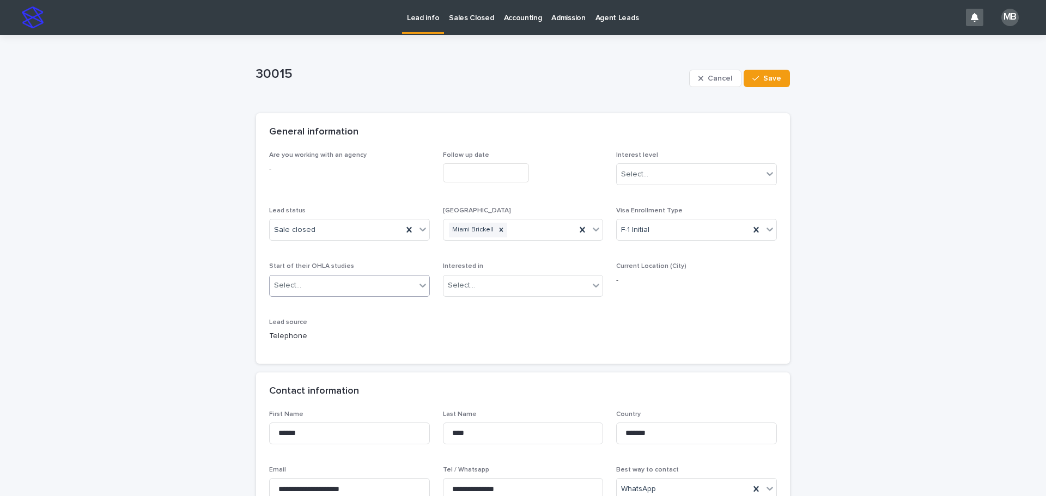
click at [343, 281] on div "Select..." at bounding box center [343, 286] width 146 height 18
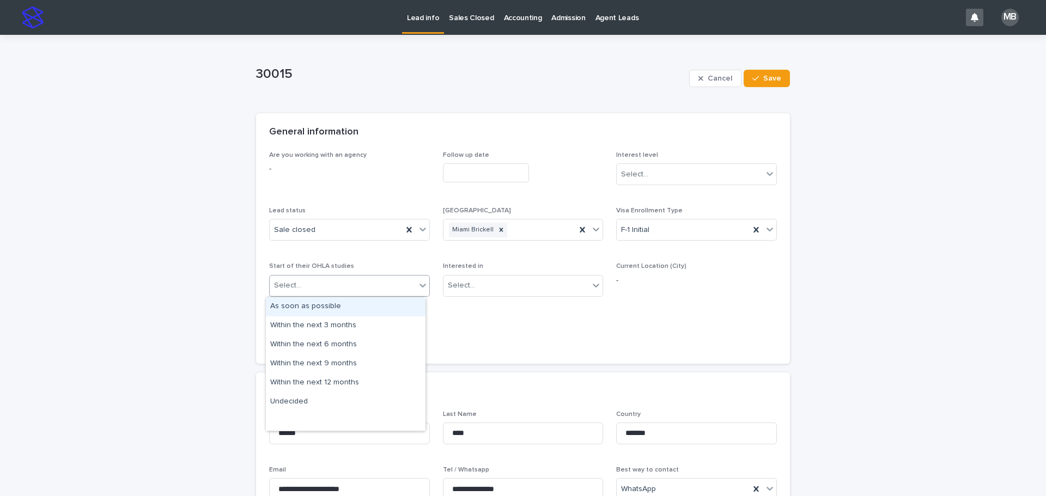
drag, startPoint x: 338, startPoint y: 312, endPoint x: 402, endPoint y: 296, distance: 66.3
click at [338, 310] on div "As soon as possible" at bounding box center [346, 306] width 160 height 19
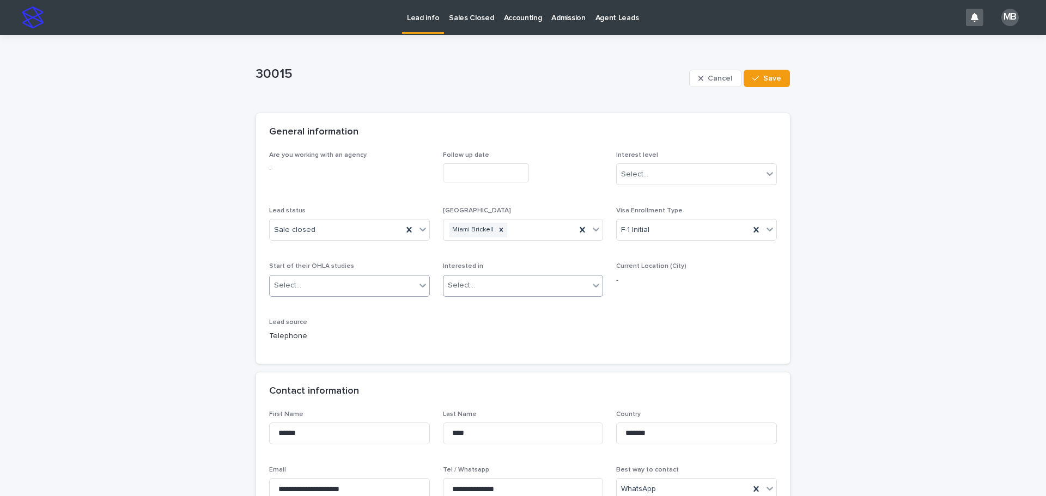
click at [521, 291] on div "Select..." at bounding box center [516, 286] width 146 height 18
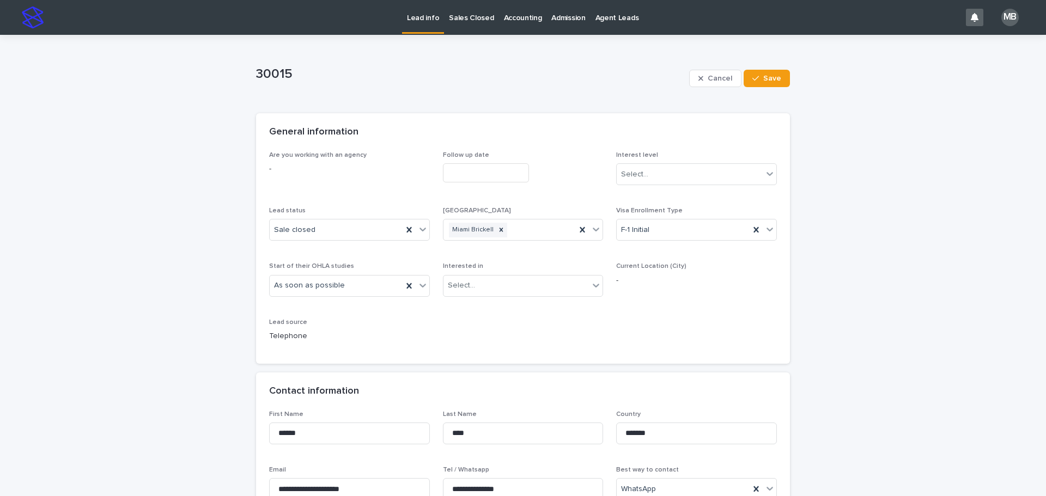
click at [521, 115] on div "General information" at bounding box center [523, 132] width 534 height 38
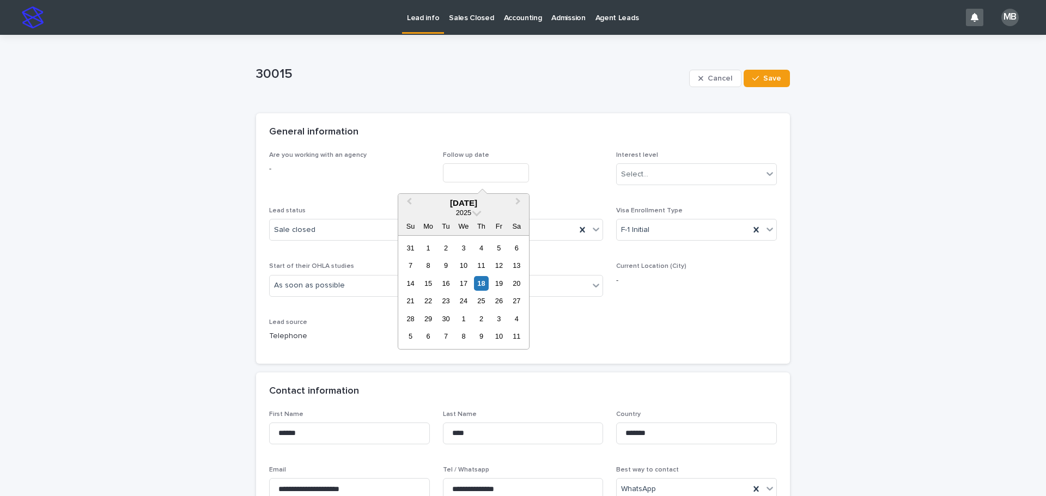
click at [473, 181] on input "text" at bounding box center [486, 172] width 86 height 19
drag, startPoint x: 576, startPoint y: 126, endPoint x: 704, endPoint y: 179, distance: 138.9
click at [521, 126] on div "General information" at bounding box center [523, 132] width 534 height 38
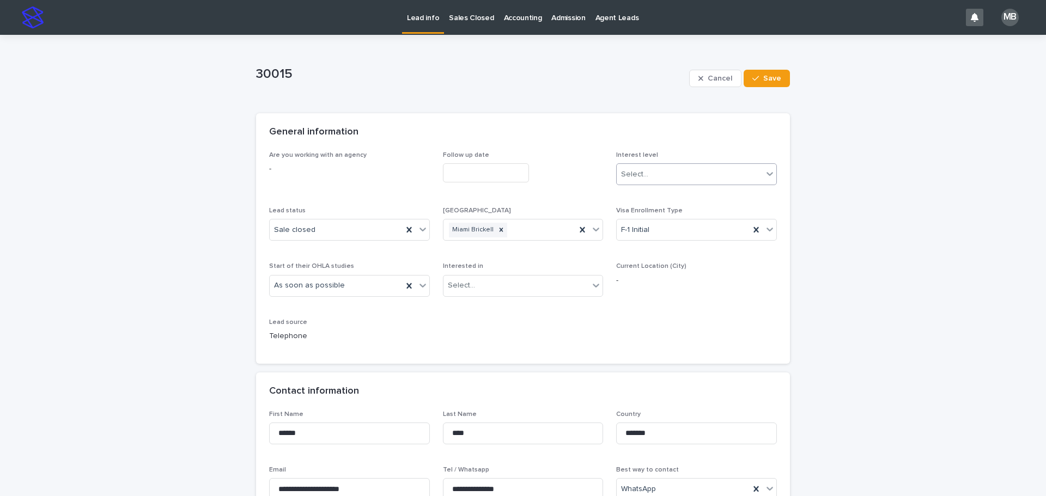
click at [521, 179] on div "Select..." at bounding box center [689, 175] width 146 height 18
click at [521, 149] on div "General information" at bounding box center [523, 132] width 534 height 38
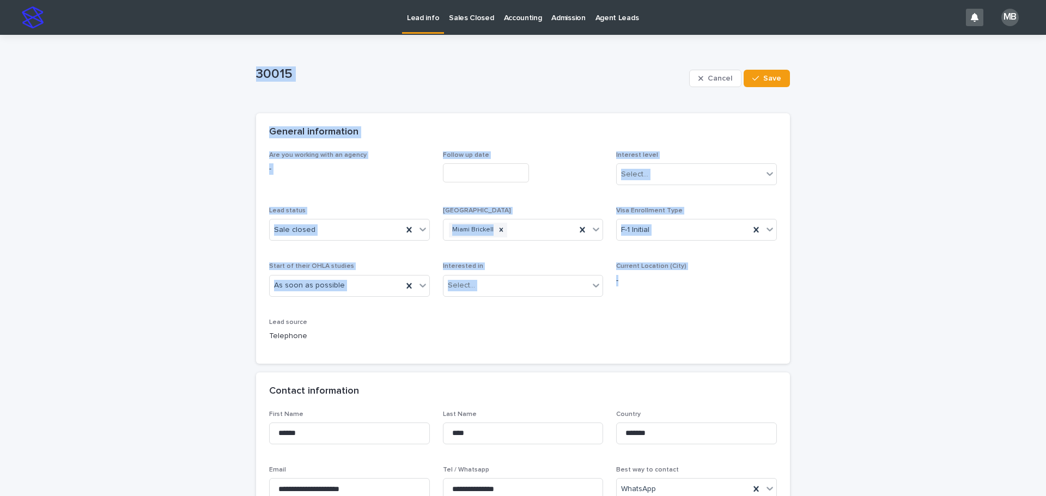
drag, startPoint x: 226, startPoint y: 65, endPoint x: 869, endPoint y: 283, distance: 678.3
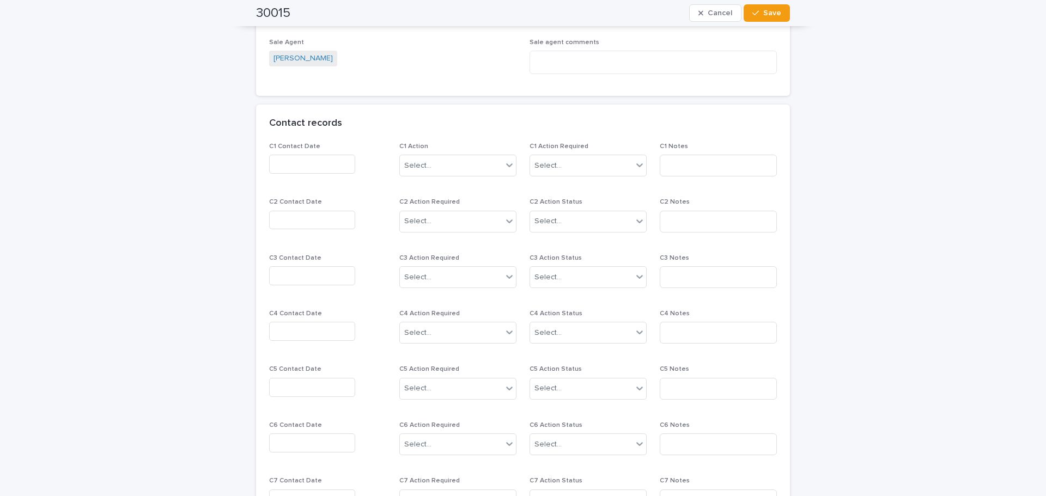
scroll to position [871, 0]
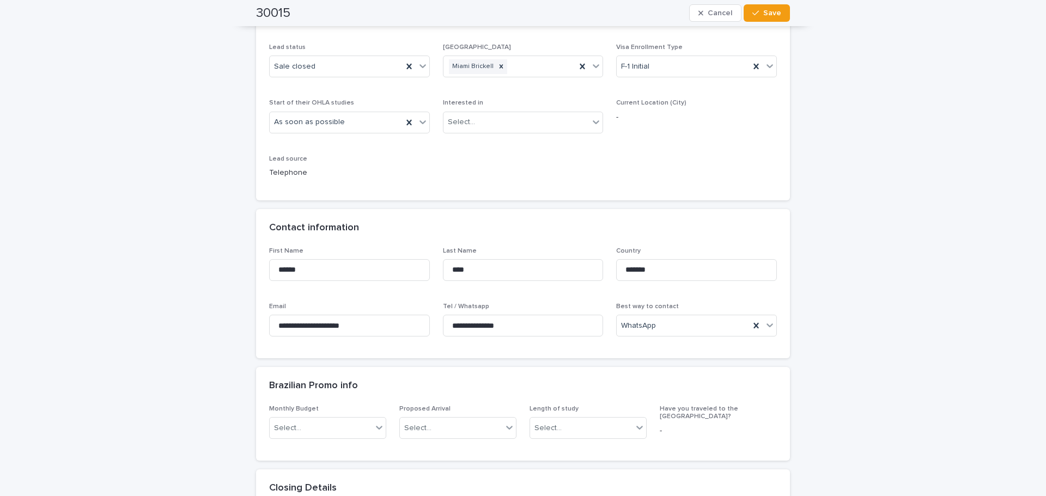
scroll to position [0, 0]
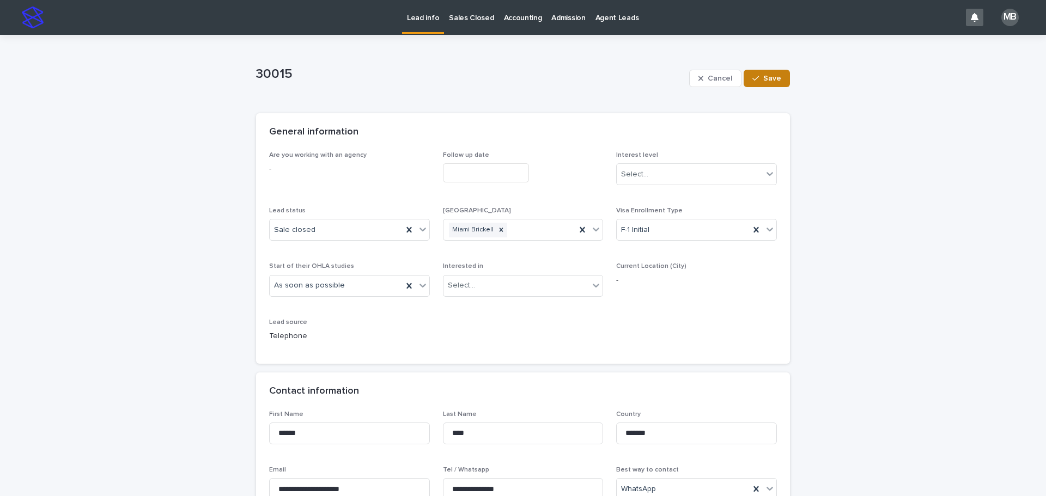
click at [521, 81] on span "Save" at bounding box center [772, 79] width 18 height 8
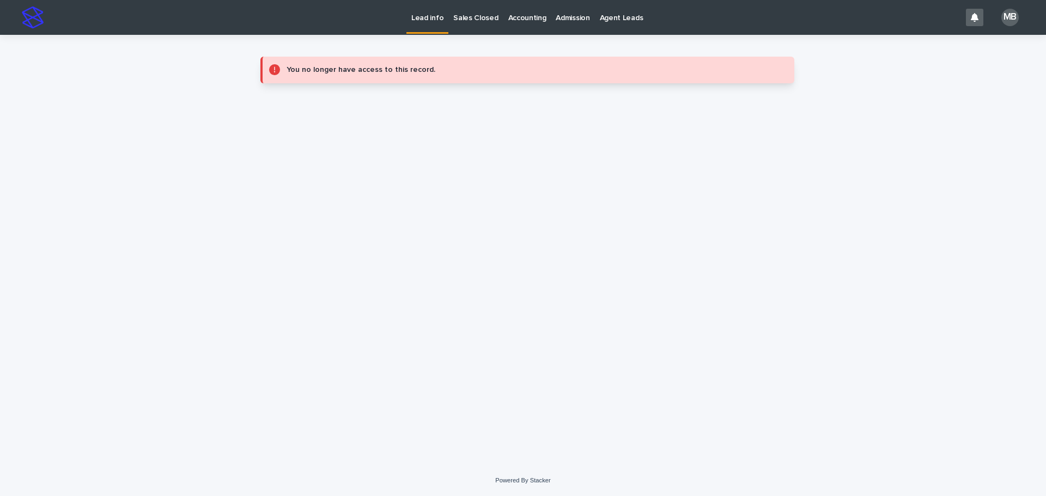
click at [494, 29] on link "Sales Closed" at bounding box center [475, 17] width 54 height 34
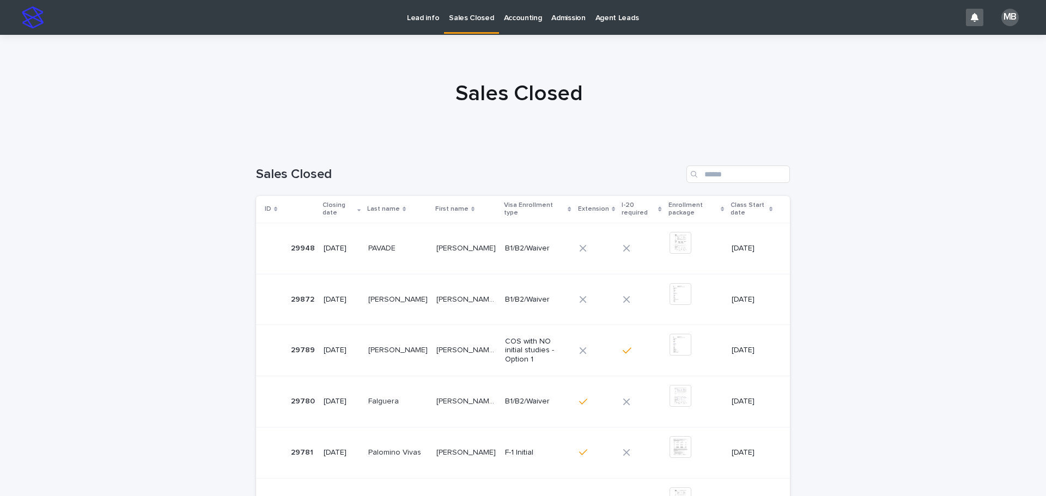
click at [404, 17] on div "Lead info" at bounding box center [423, 11] width 42 height 23
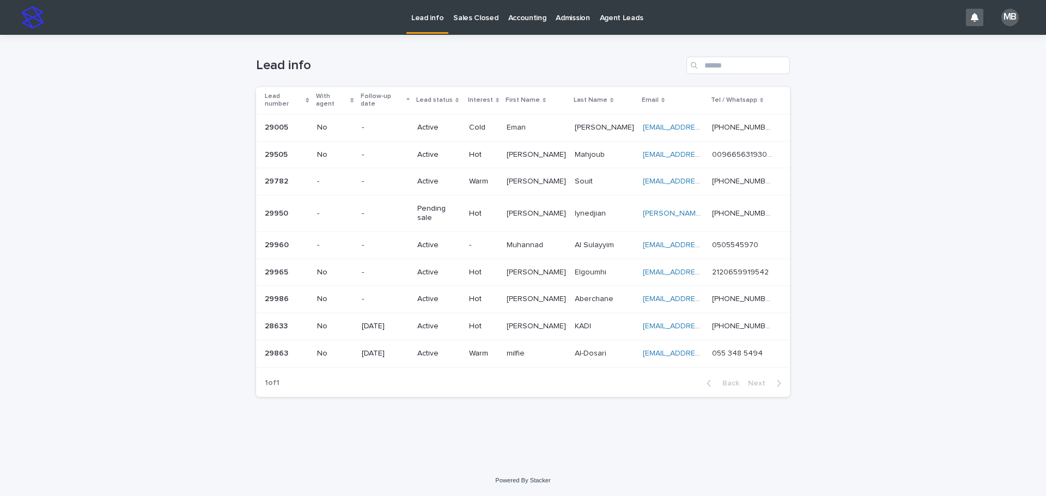
click at [521, 21] on p "Accounting" at bounding box center [527, 11] width 38 height 23
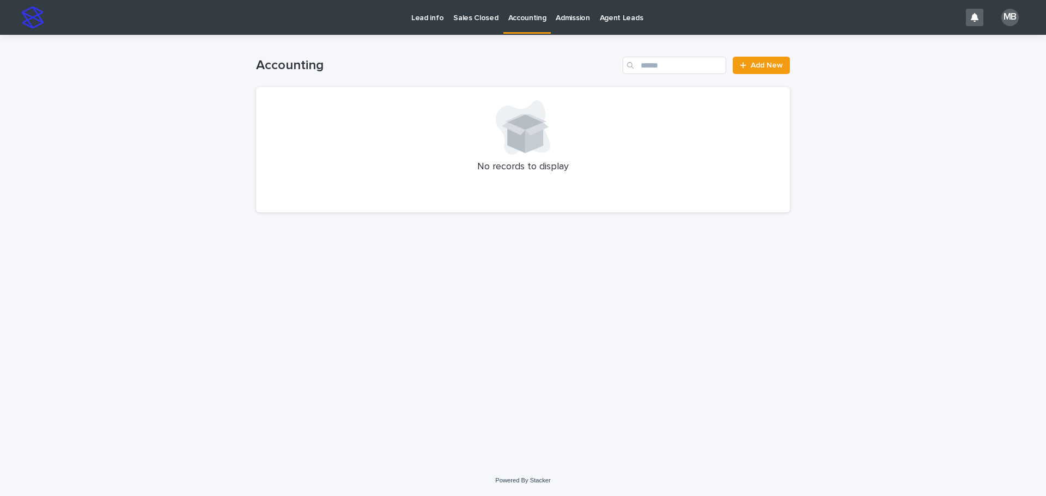
click at [424, 17] on p "Lead info" at bounding box center [427, 11] width 32 height 23
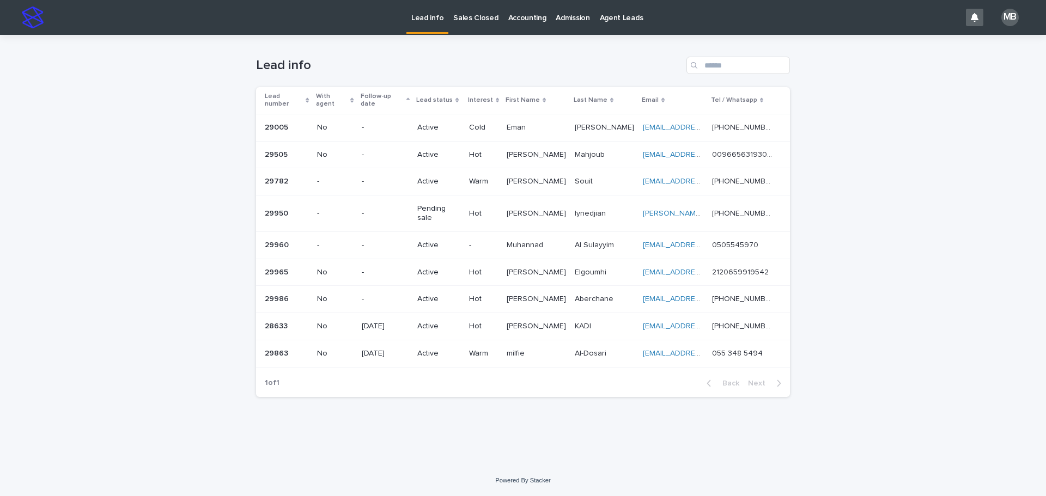
click at [486, 20] on p "Sales Closed" at bounding box center [475, 11] width 45 height 23
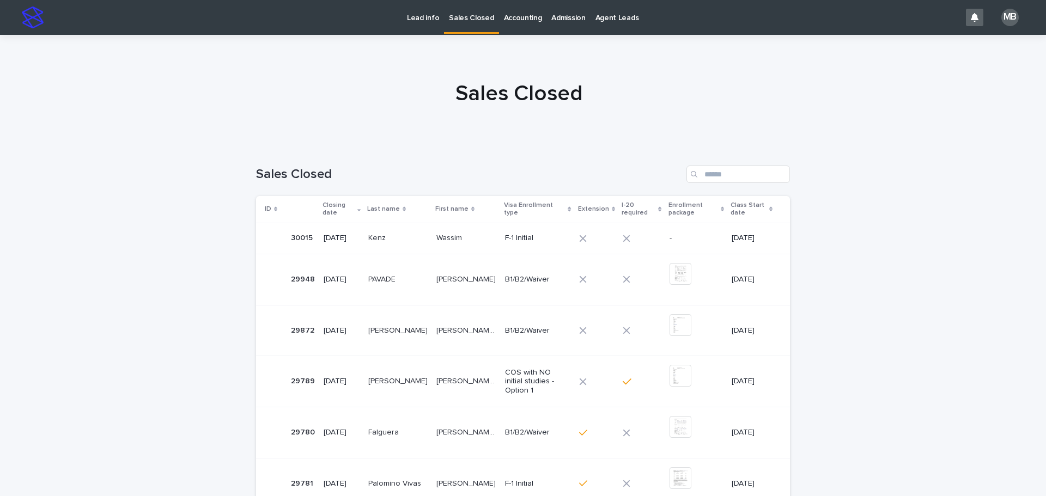
click at [461, 239] on p at bounding box center [466, 238] width 60 height 9
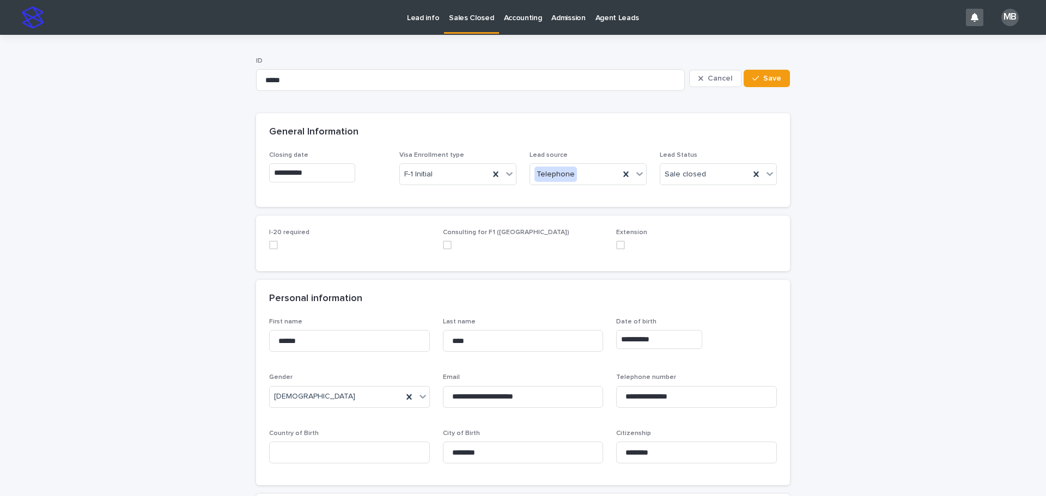
click at [264, 241] on div "I-20 required Consulting for F1 ([GEOGRAPHIC_DATA]) Extension" at bounding box center [523, 244] width 534 height 56
click at [269, 246] on span at bounding box center [273, 245] width 9 height 9
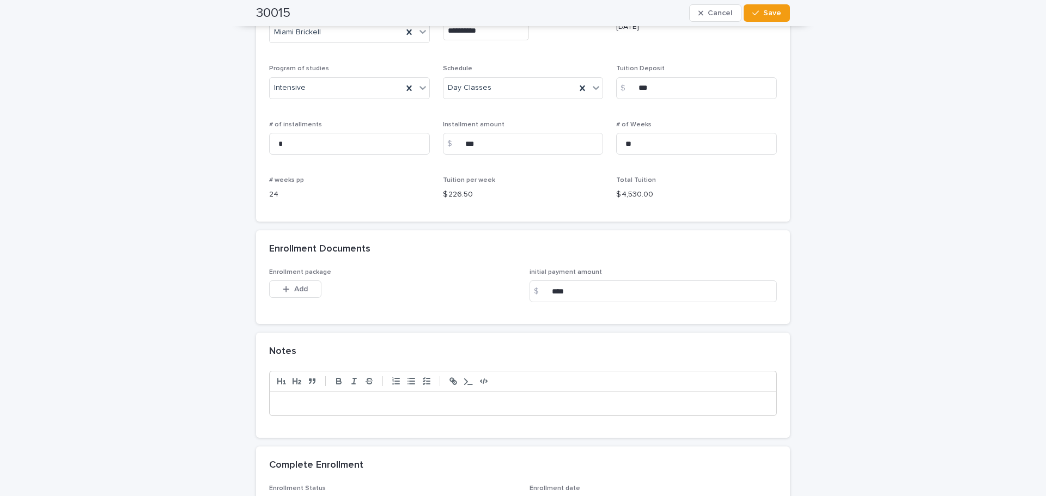
scroll to position [817, 0]
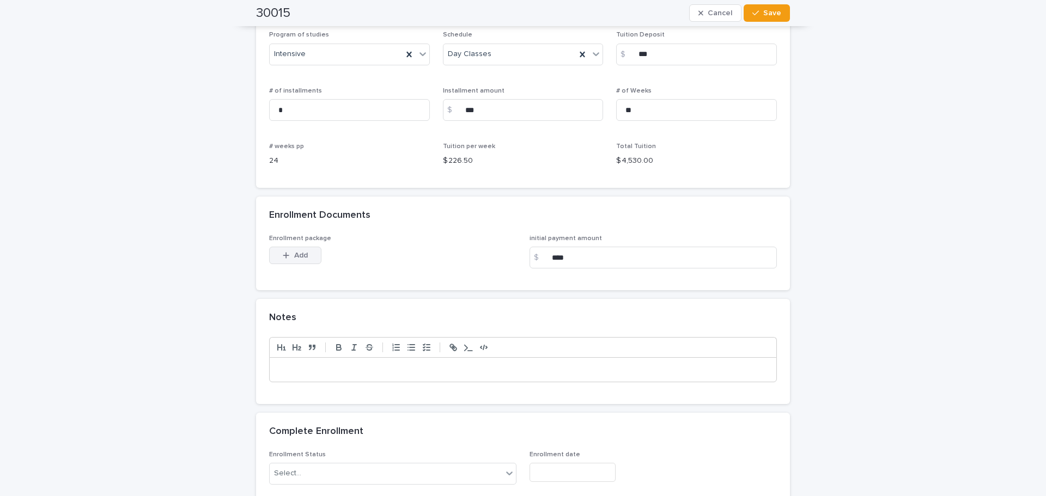
click at [307, 258] on button "Add" at bounding box center [295, 255] width 52 height 17
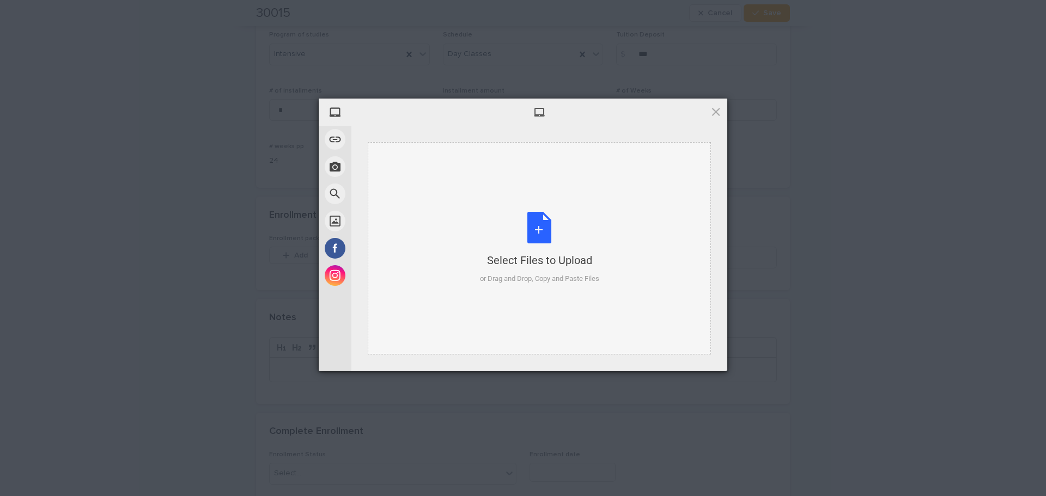
click at [521, 241] on div "Select Files to Upload or Drag and Drop, Copy and Paste Files" at bounding box center [539, 248] width 119 height 72
click at [521, 218] on div "Select Files to Upload or Drag and Drop, Copy and Paste Files" at bounding box center [539, 248] width 119 height 72
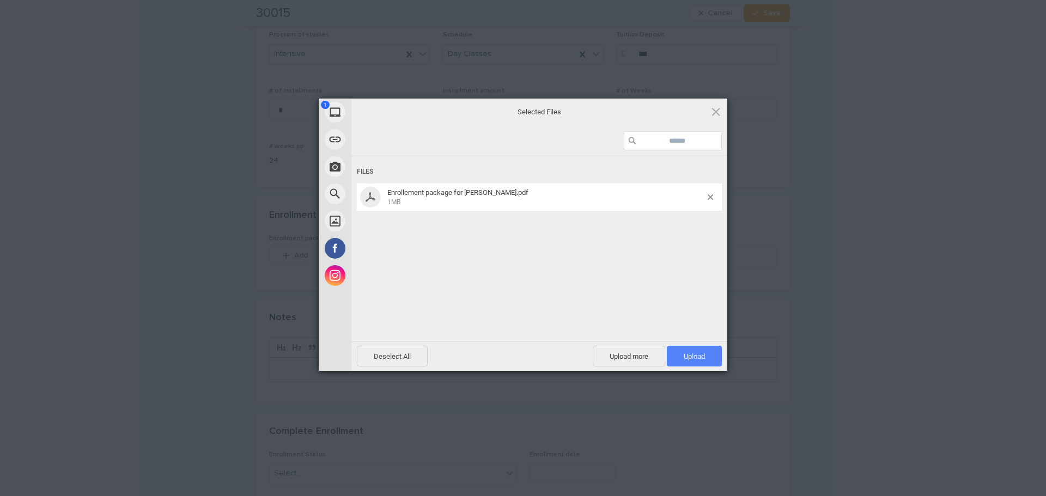
click at [521, 358] on span "Upload 1" at bounding box center [693, 356] width 21 height 8
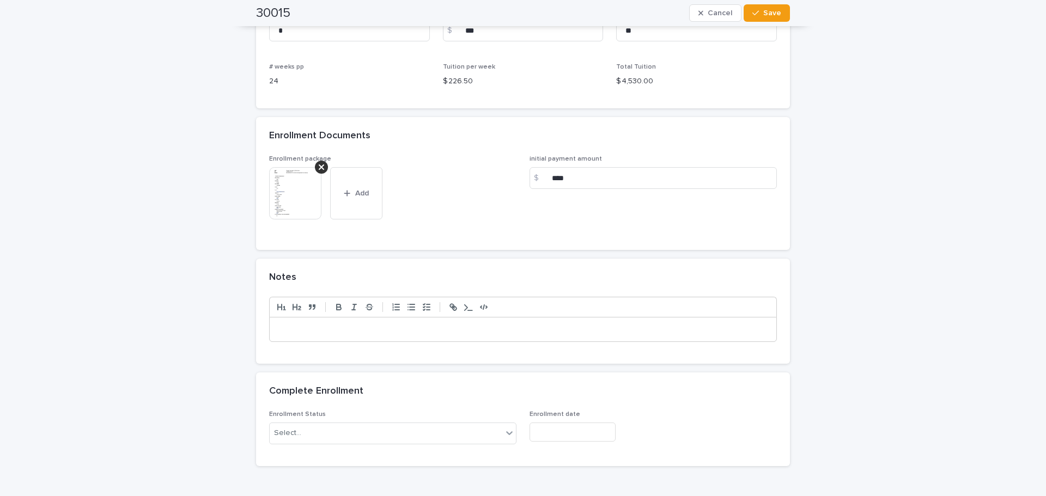
scroll to position [961, 0]
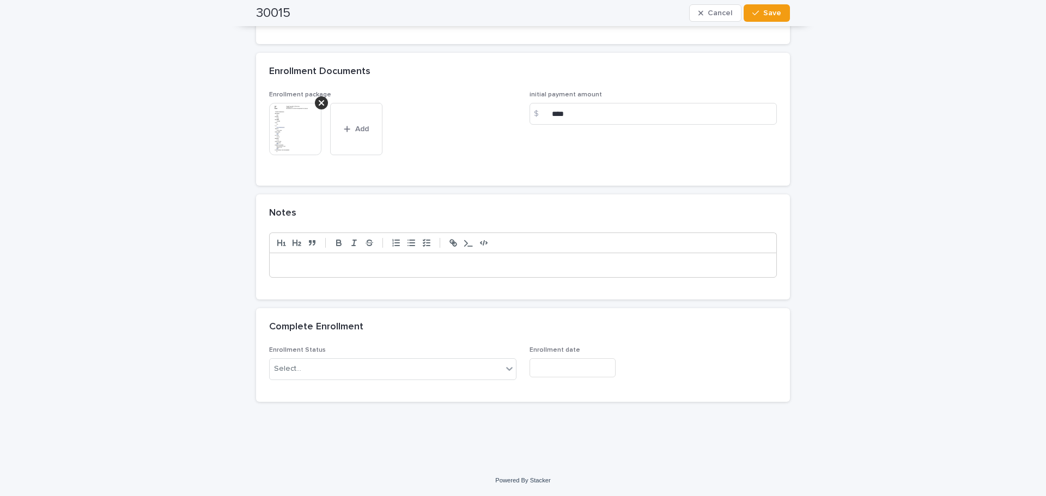
click at [445, 268] on p at bounding box center [523, 265] width 490 height 11
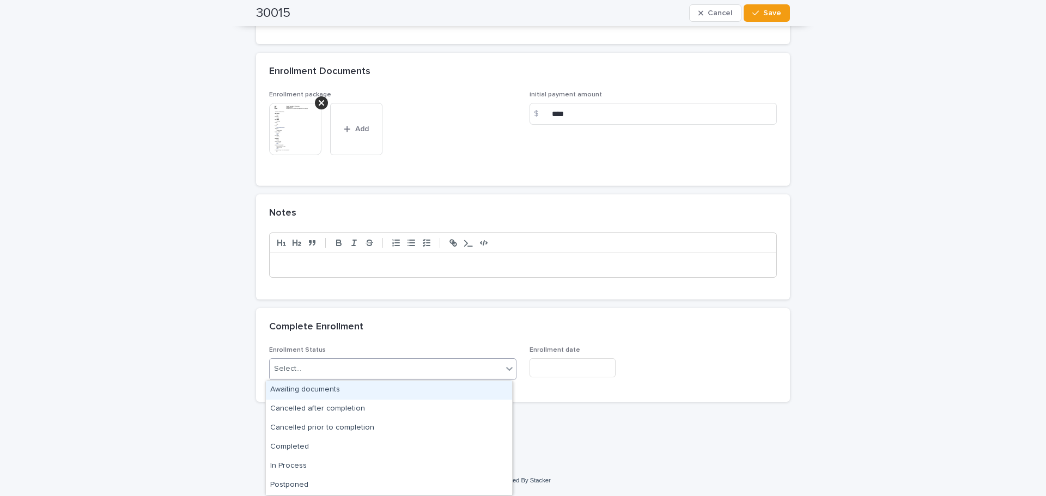
click at [396, 360] on div "Select..." at bounding box center [386, 369] width 233 height 18
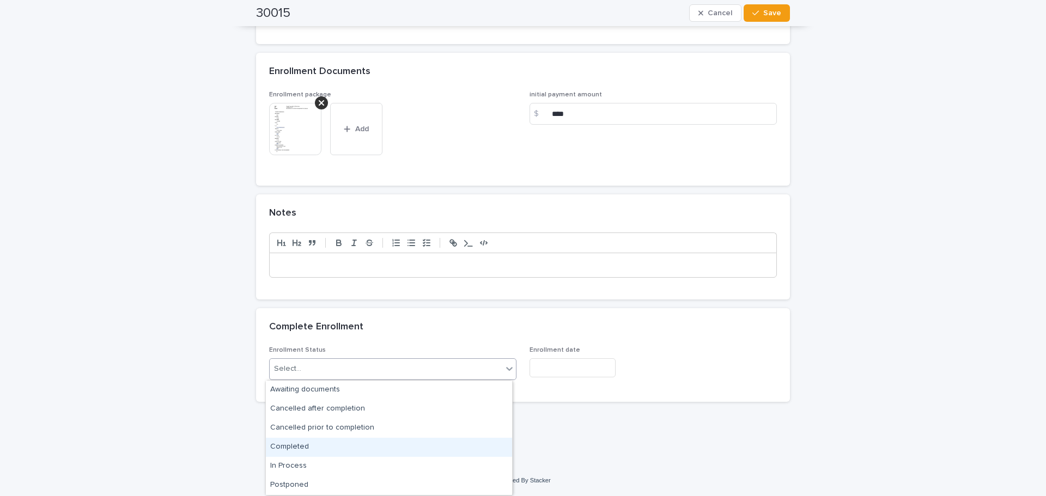
click at [352, 441] on div "Completed" at bounding box center [389, 447] width 246 height 19
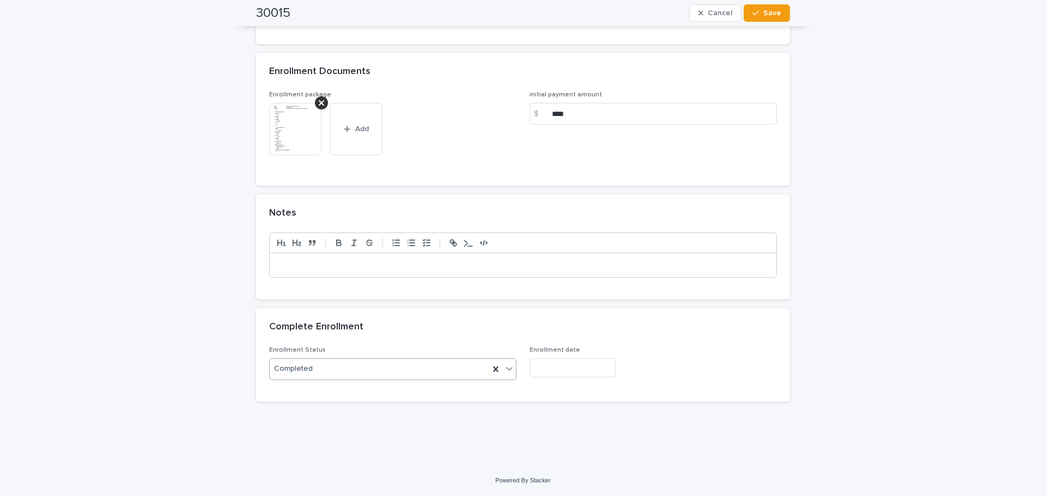
click at [521, 368] on input "text" at bounding box center [572, 367] width 86 height 19
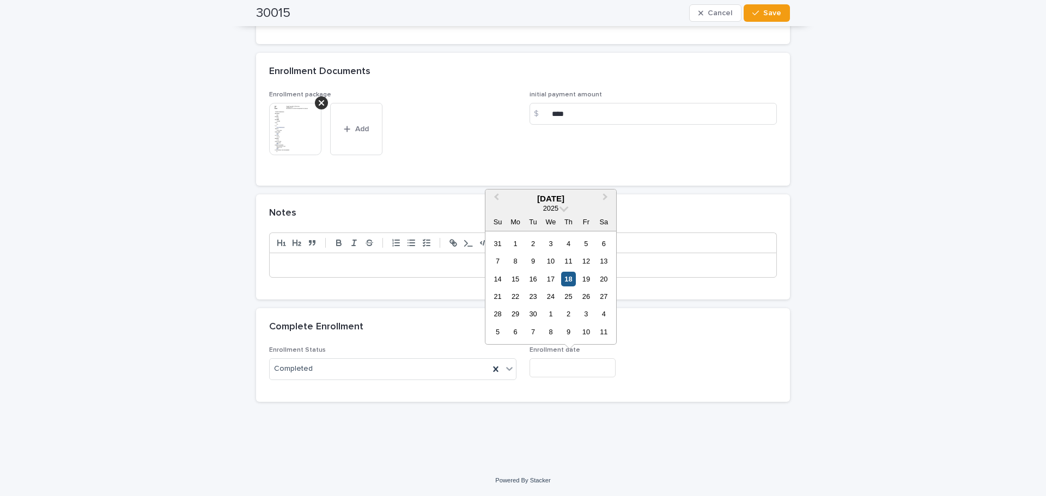
click at [521, 281] on div "18" at bounding box center [568, 279] width 15 height 15
type input "**********"
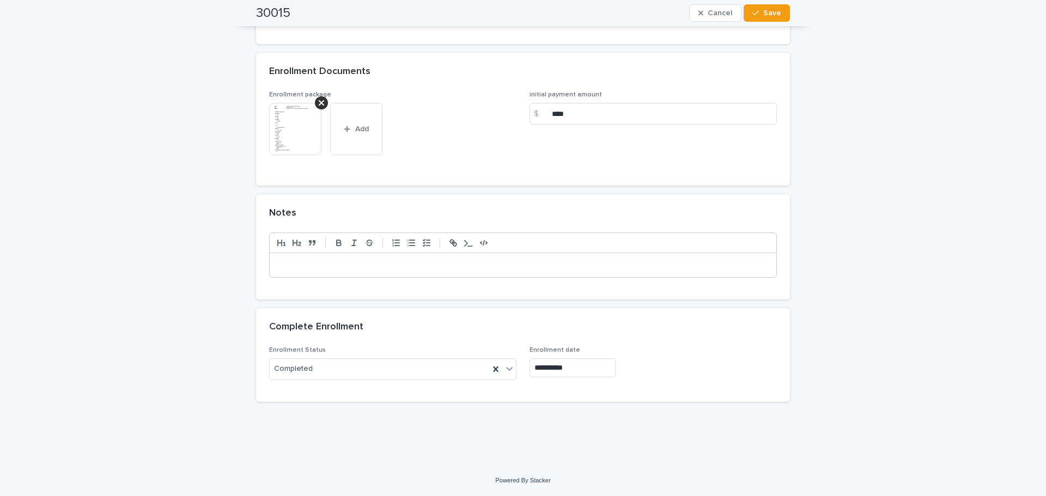
click at [351, 265] on p at bounding box center [523, 265] width 490 height 11
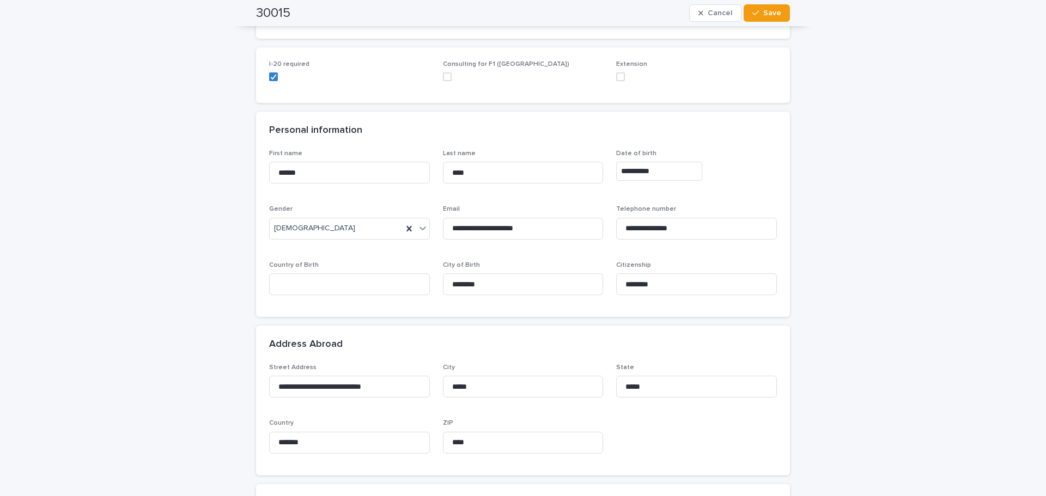
scroll to position [144, 0]
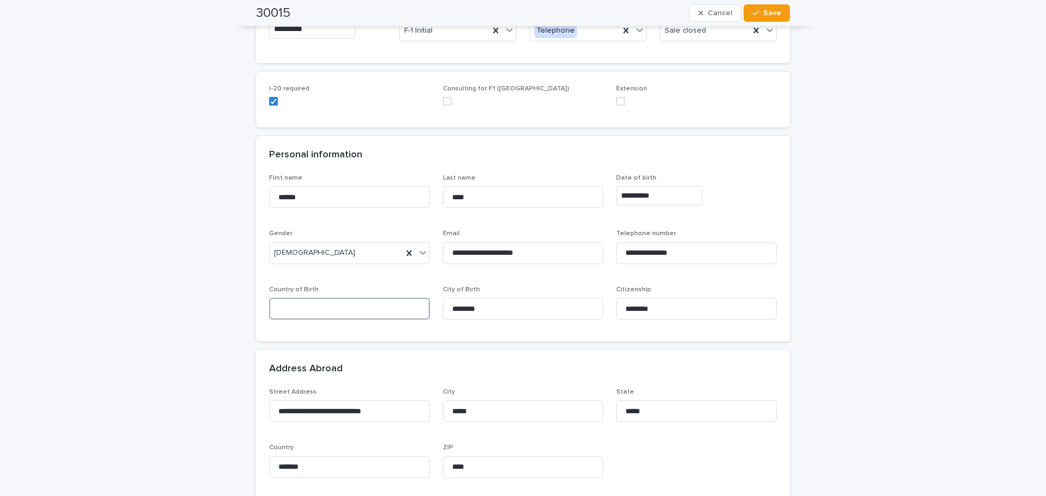
click at [358, 300] on input at bounding box center [349, 309] width 161 height 22
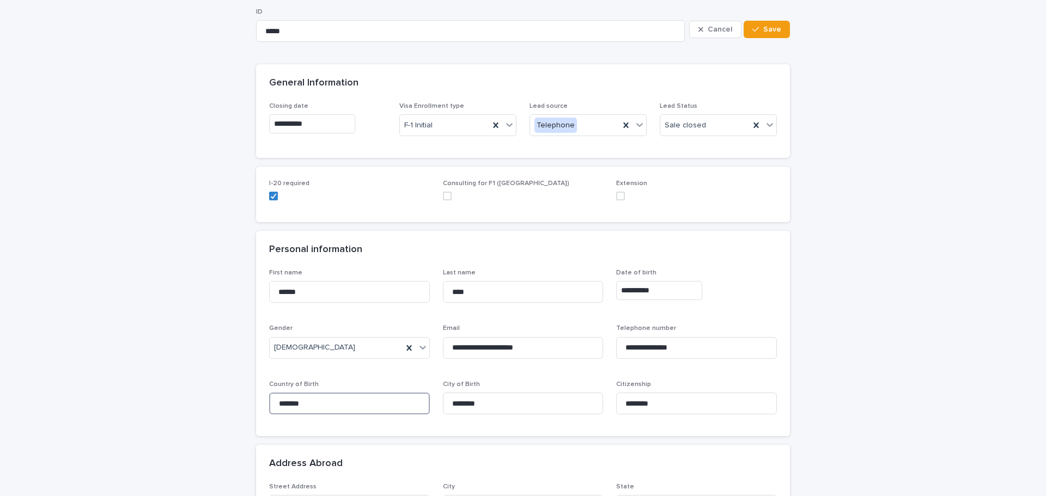
scroll to position [0, 0]
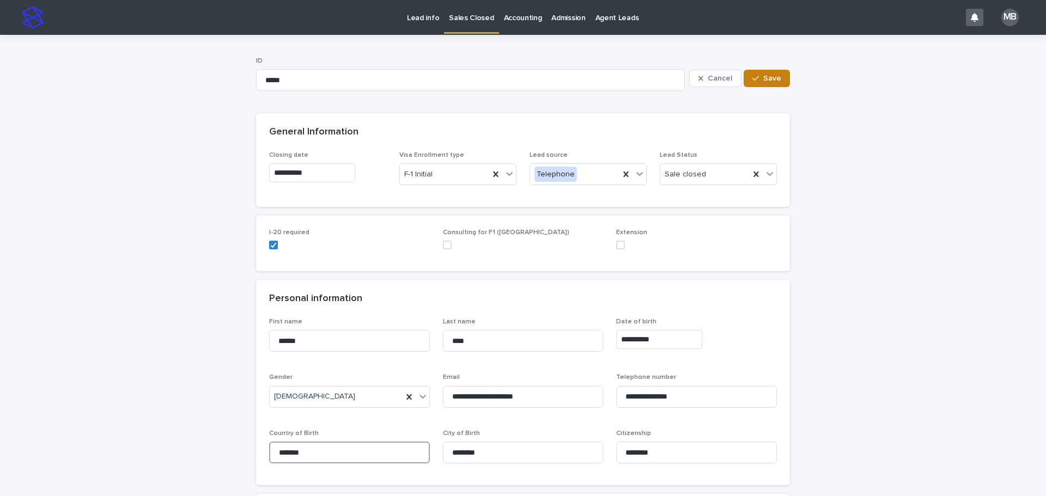
type input "*******"
click at [521, 78] on span "Save" at bounding box center [772, 79] width 18 height 8
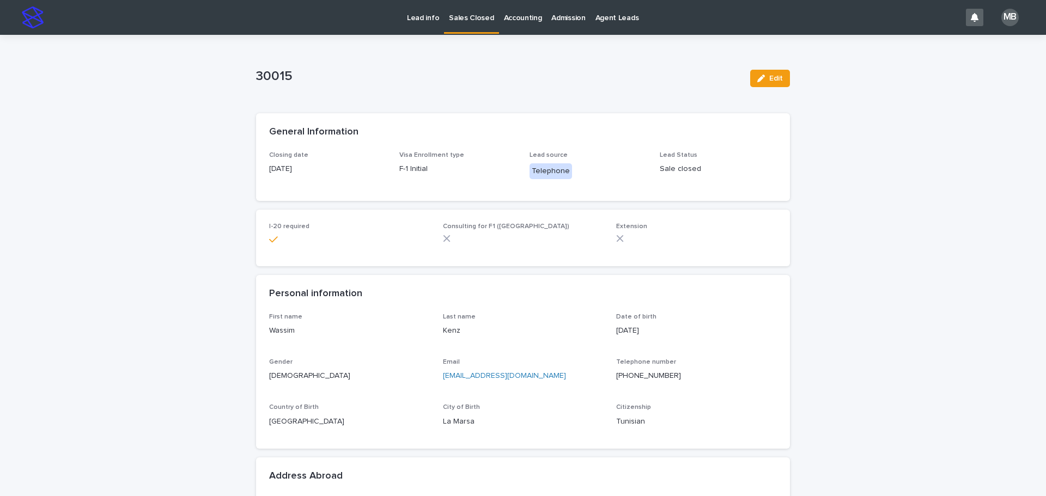
drag, startPoint x: 356, startPoint y: 145, endPoint x: 796, endPoint y: 348, distance: 484.6
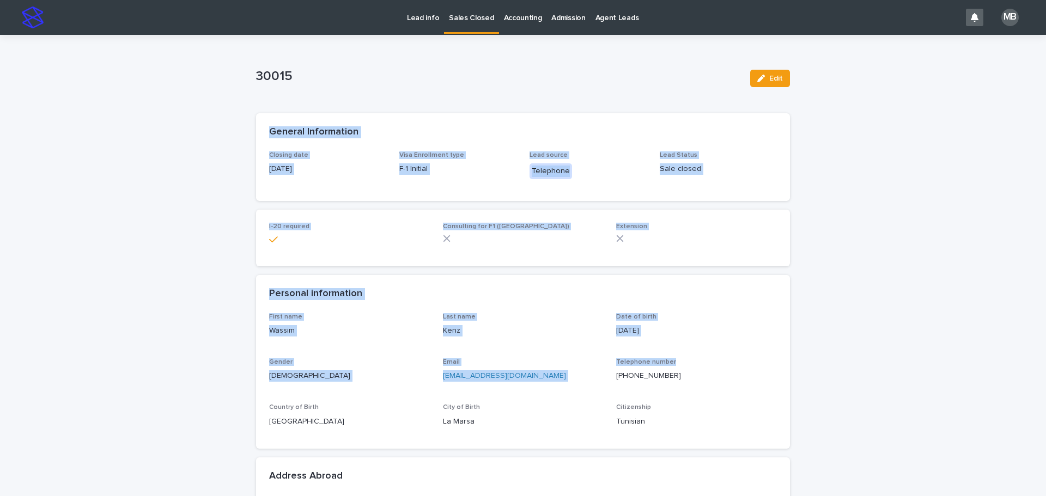
drag, startPoint x: 468, startPoint y: 210, endPoint x: 898, endPoint y: 361, distance: 456.1
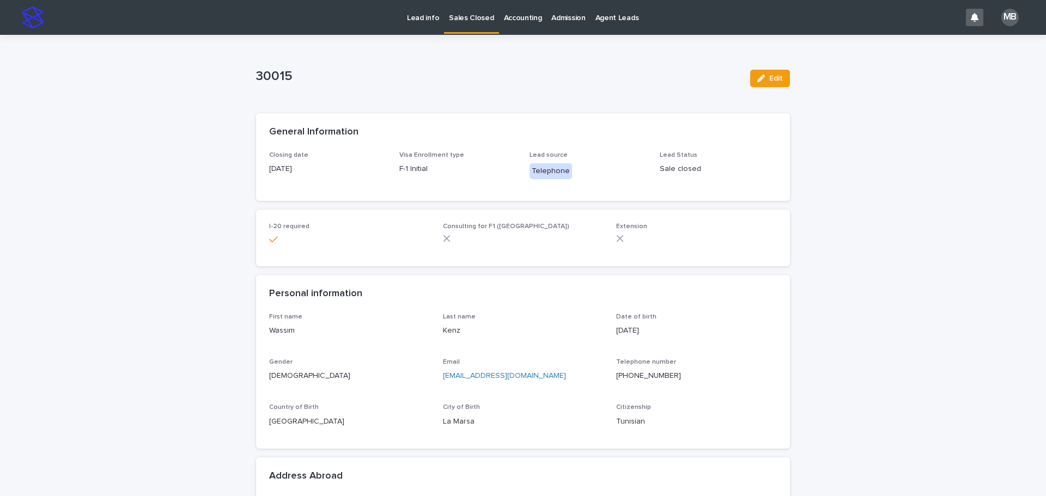
drag, startPoint x: 311, startPoint y: 135, endPoint x: 278, endPoint y: 113, distance: 39.4
click at [309, 132] on h2 "General Information" at bounding box center [313, 132] width 89 height 12
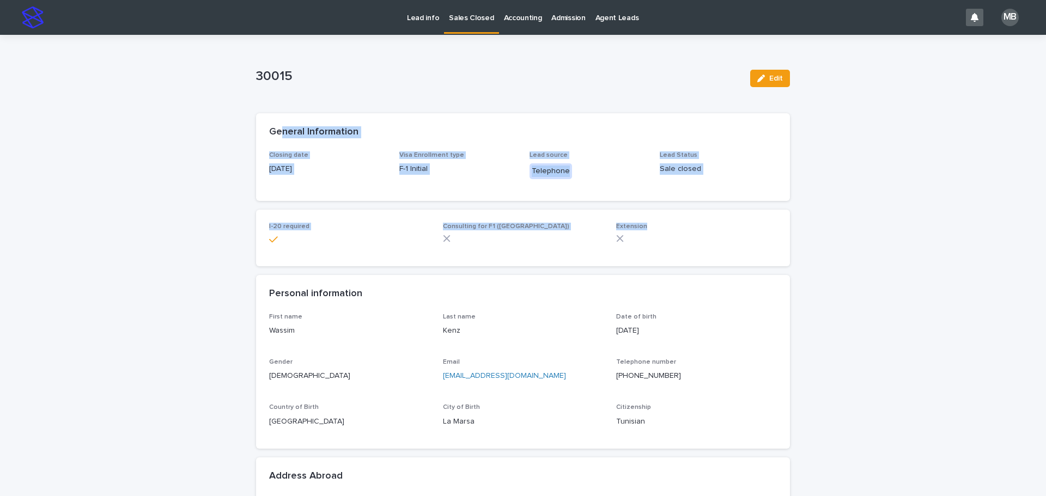
drag, startPoint x: 419, startPoint y: 148, endPoint x: 738, endPoint y: 206, distance: 323.8
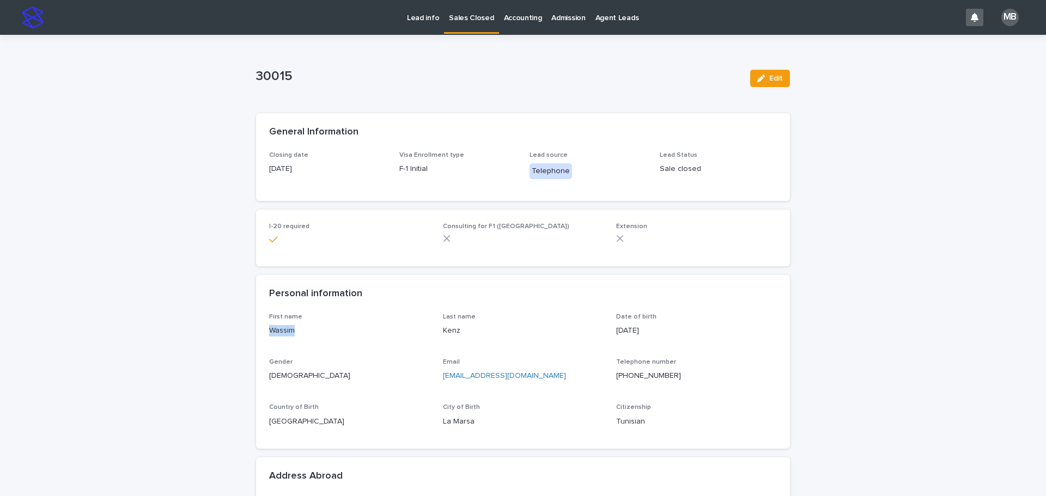
drag, startPoint x: 267, startPoint y: 326, endPoint x: 470, endPoint y: 333, distance: 202.7
click at [320, 335] on p "Wassim" at bounding box center [349, 330] width 161 height 11
drag, startPoint x: 445, startPoint y: 333, endPoint x: 465, endPoint y: 335, distance: 19.8
click at [465, 335] on div "First name [PERSON_NAME] Last name [PERSON_NAME] Date of birth [DEMOGRAPHIC_DAT…" at bounding box center [523, 374] width 508 height 123
click at [468, 337] on div "Last name [PERSON_NAME]" at bounding box center [523, 329] width 161 height 32
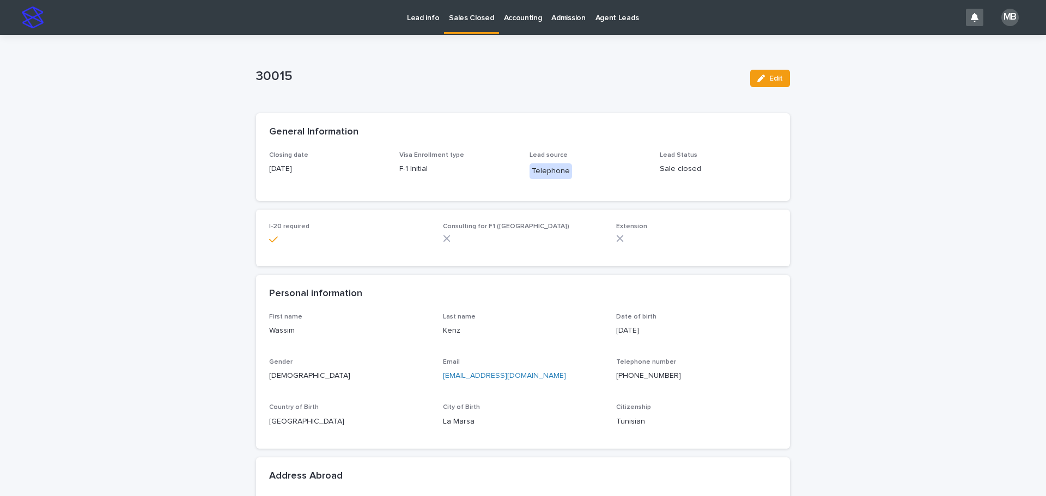
drag, startPoint x: 267, startPoint y: 236, endPoint x: 261, endPoint y: 237, distance: 6.1
click at [276, 239] on div at bounding box center [349, 240] width 161 height 10
drag, startPoint x: 261, startPoint y: 237, endPoint x: 280, endPoint y: 243, distance: 20.5
click at [280, 243] on div "I-20 required Consulting for F1 ([GEOGRAPHIC_DATA]) Extension" at bounding box center [523, 238] width 534 height 57
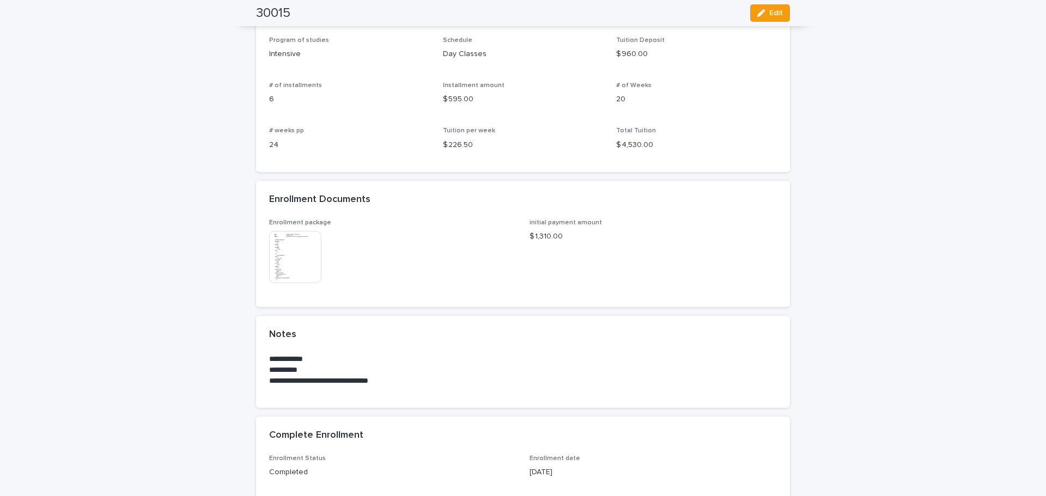
scroll to position [832, 0]
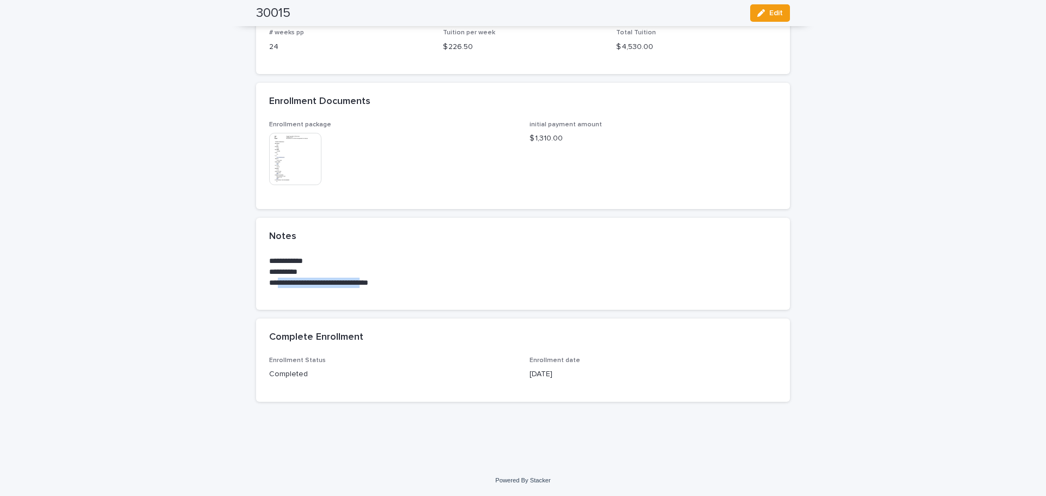
drag, startPoint x: 306, startPoint y: 286, endPoint x: 383, endPoint y: 289, distance: 77.4
click at [383, 289] on div "**********" at bounding box center [523, 276] width 508 height 41
click at [378, 272] on p "**********" at bounding box center [523, 272] width 508 height 11
click at [276, 152] on img at bounding box center [295, 159] width 52 height 52
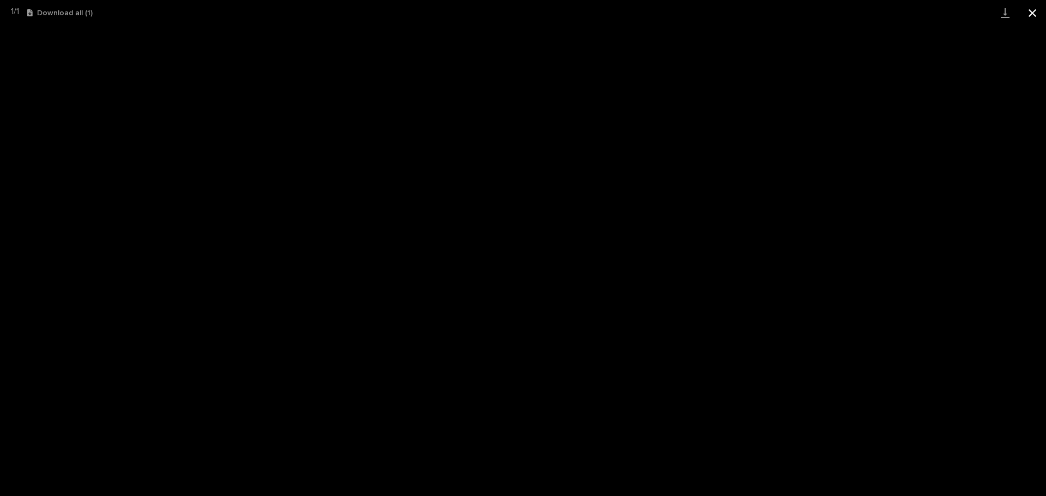
click at [521, 16] on button "Close gallery" at bounding box center [1031, 13] width 27 height 26
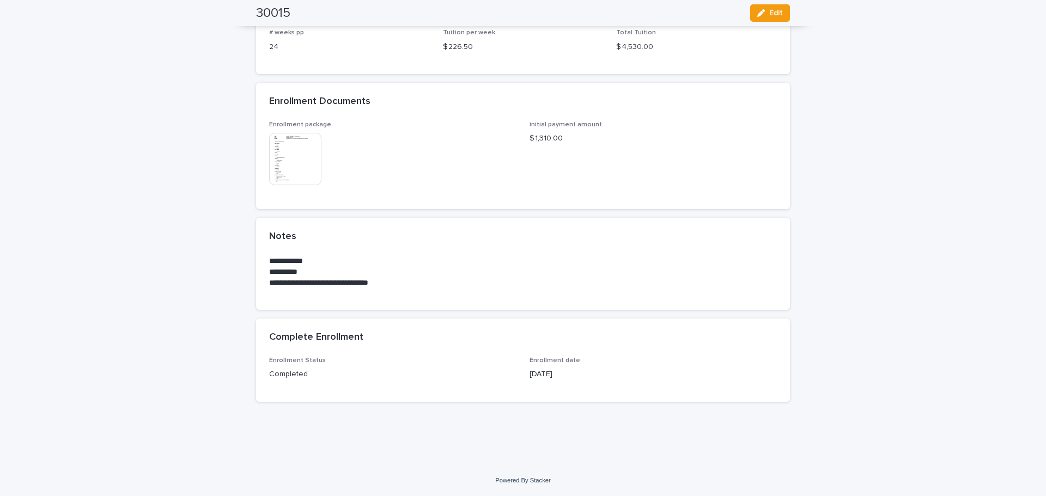
drag, startPoint x: 320, startPoint y: 332, endPoint x: 591, endPoint y: 381, distance: 276.2
click at [521, 381] on section "Complete Enrollment Enrollment Status Completed Enrollment date [DATE]" at bounding box center [523, 360] width 534 height 83
click at [521, 383] on div "Enrollment date [DATE]" at bounding box center [652, 373] width 247 height 32
drag, startPoint x: 570, startPoint y: 375, endPoint x: 527, endPoint y: 372, distance: 43.1
click at [521, 372] on p "[DATE]" at bounding box center [652, 374] width 247 height 11
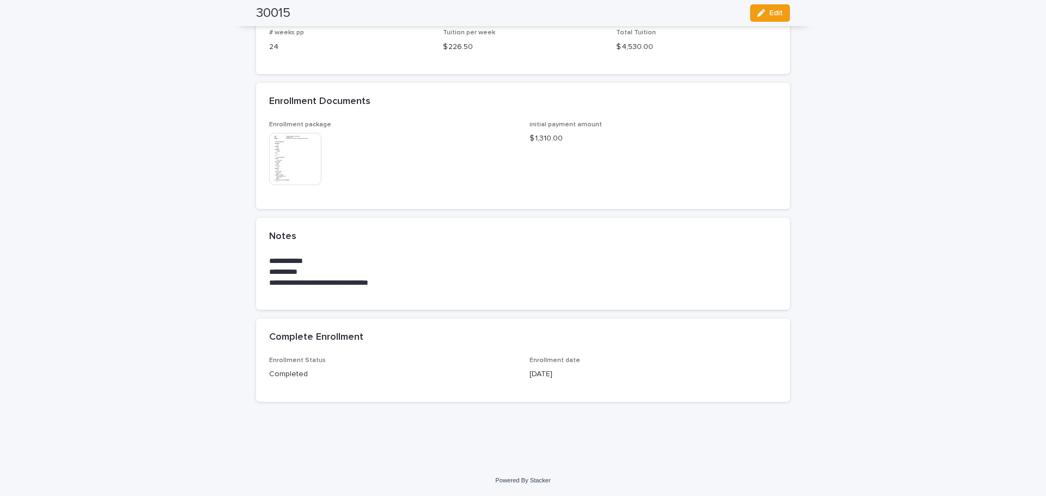
click at [521, 386] on div "Enrollment date [DATE]" at bounding box center [652, 373] width 247 height 32
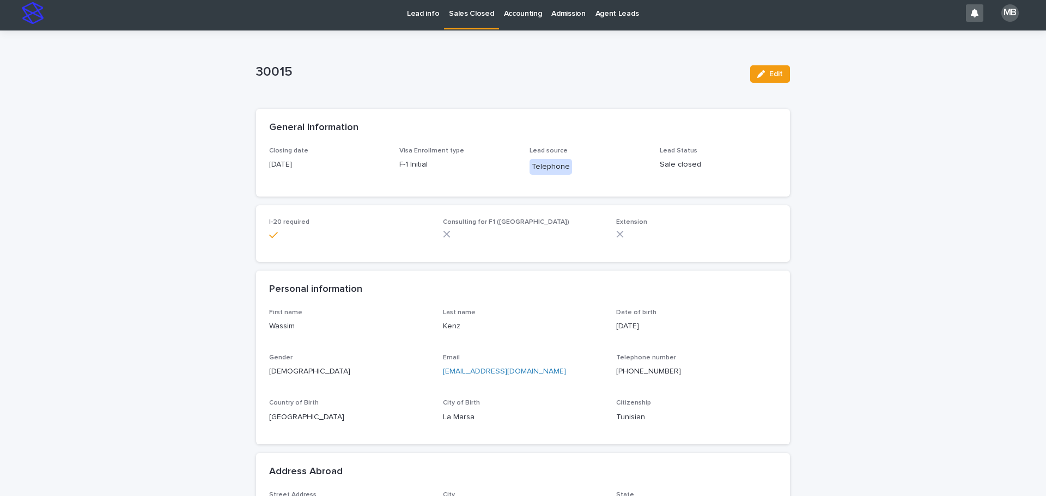
scroll to position [0, 0]
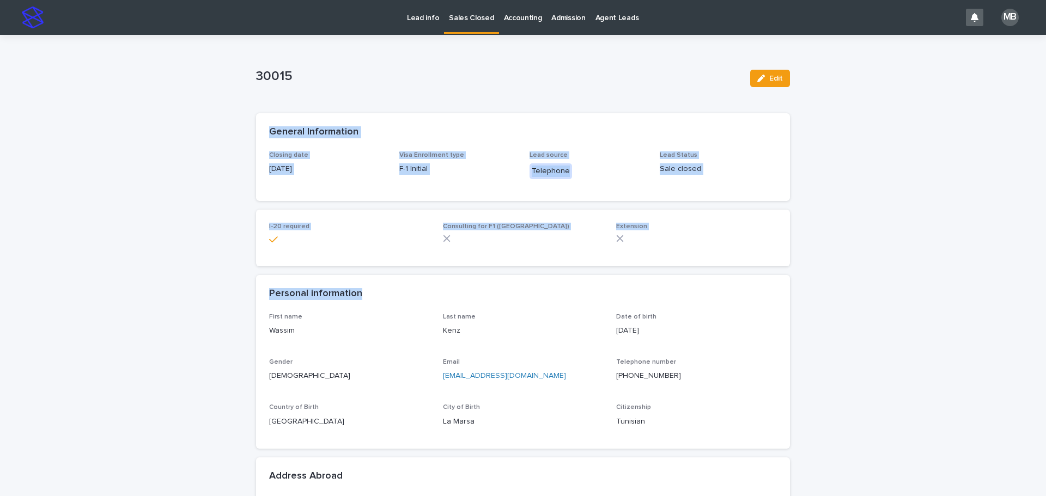
drag, startPoint x: 249, startPoint y: 145, endPoint x: 594, endPoint y: 288, distance: 373.3
click at [521, 212] on div "I-20 required Consulting for F1 ([GEOGRAPHIC_DATA]) Extension" at bounding box center [523, 238] width 534 height 57
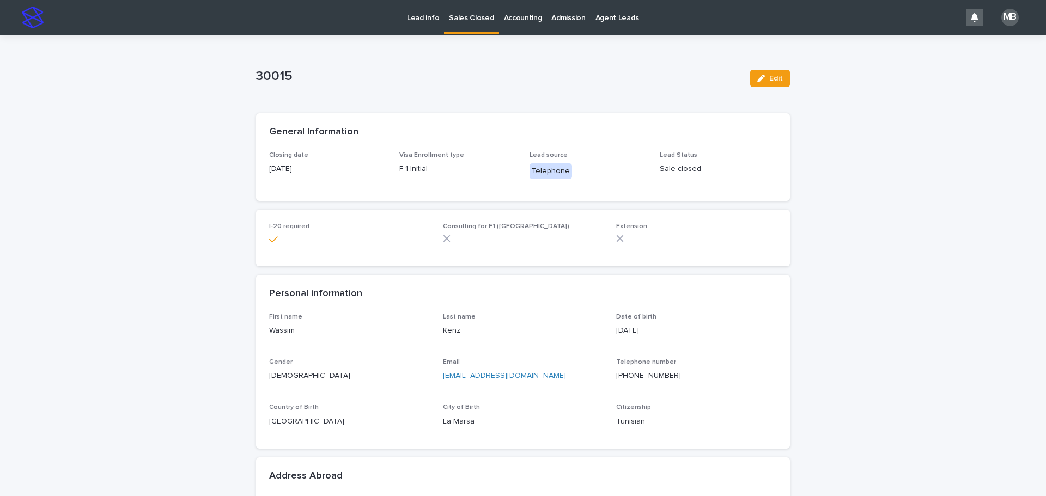
click at [438, 14] on div "Lead info" at bounding box center [423, 11] width 42 height 23
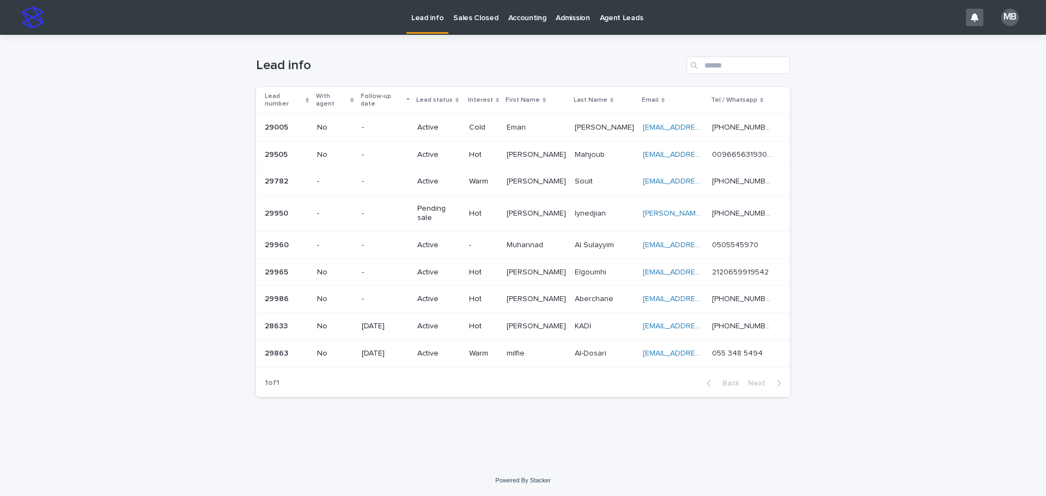
click at [470, 16] on p "Sales Closed" at bounding box center [475, 11] width 45 height 23
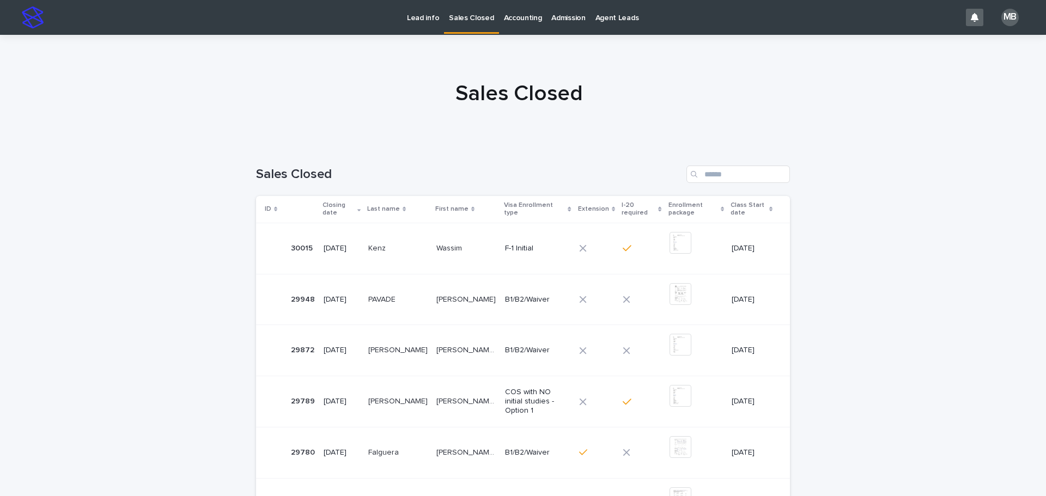
click at [431, 7] on p "Lead info" at bounding box center [423, 11] width 32 height 23
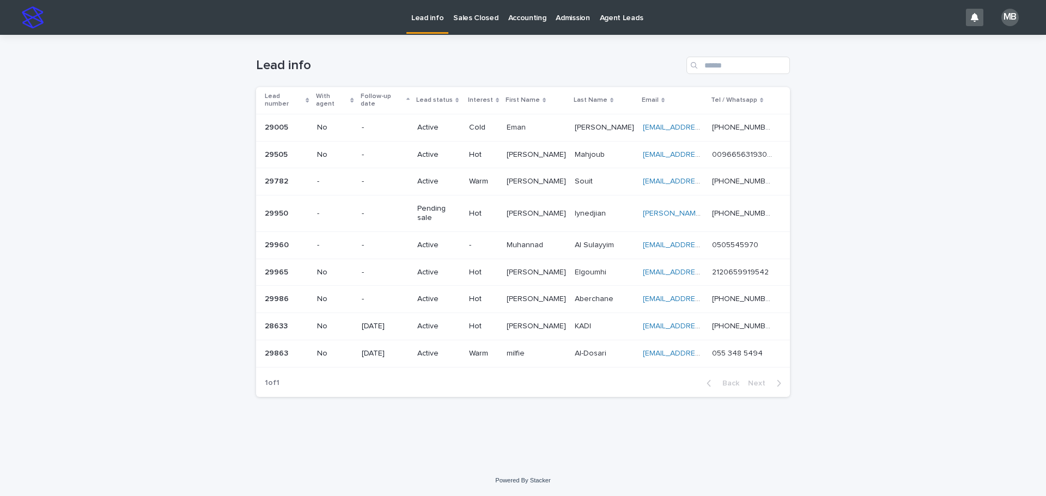
click at [305, 92] on div "Lead number" at bounding box center [287, 100] width 45 height 20
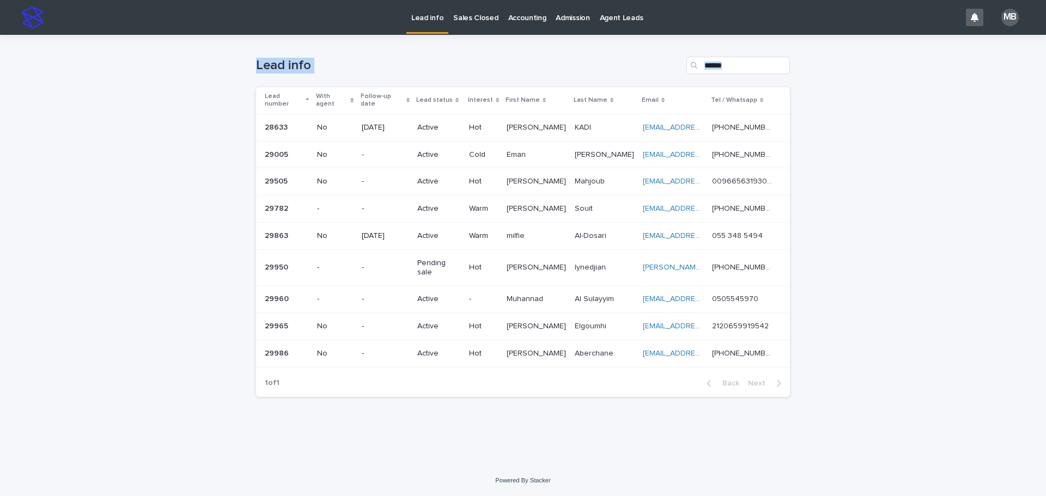
drag, startPoint x: 247, startPoint y: 50, endPoint x: 870, endPoint y: 266, distance: 659.9
click at [521, 266] on div "Loading... Saving… Loading... Saving… Lead info Lead number With agent Follow-u…" at bounding box center [523, 250] width 1046 height 430
click at [521, 265] on div "Loading... Saving… Loading... Saving… Lead info Lead number With agent Follow-u…" at bounding box center [523, 250] width 1046 height 430
click at [481, 26] on link "Sales Closed" at bounding box center [475, 17] width 54 height 34
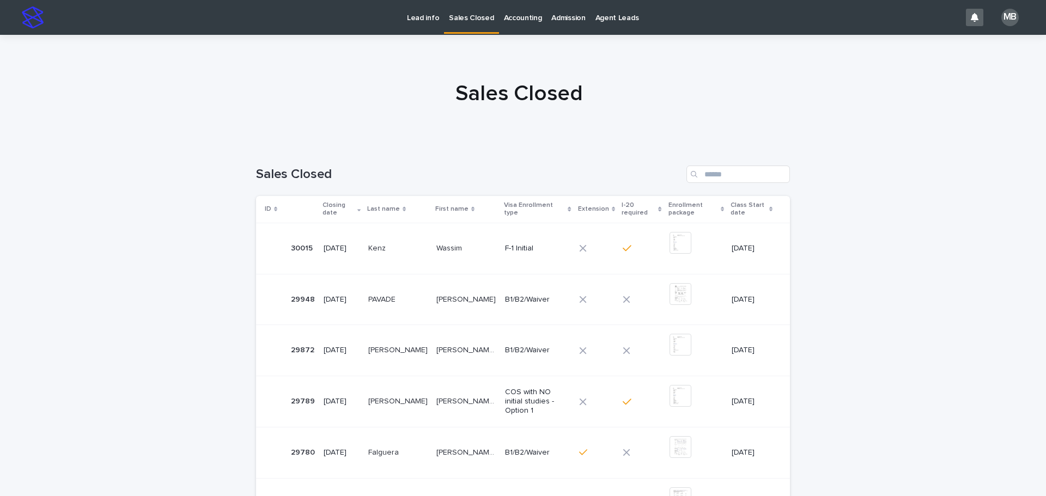
click at [418, 13] on p "Lead info" at bounding box center [423, 11] width 32 height 23
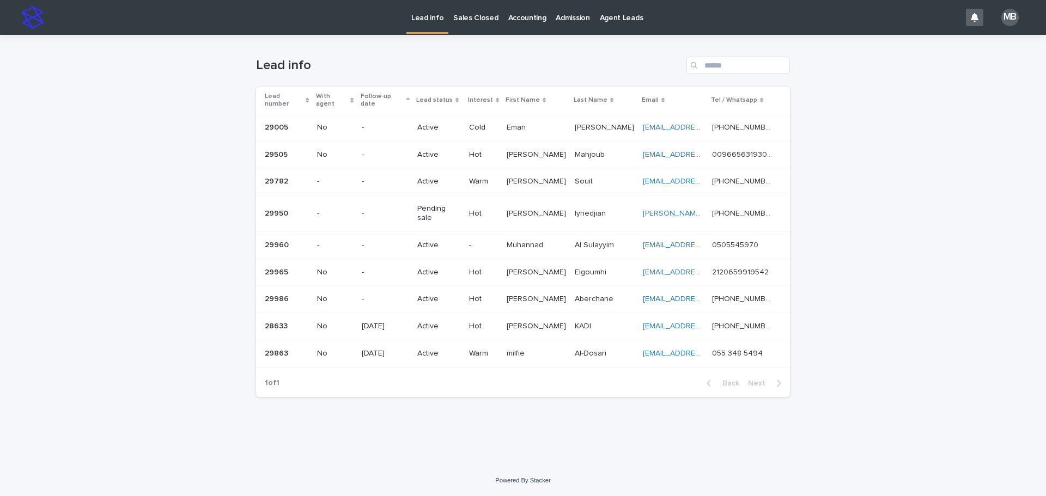
click at [309, 87] on div "Lead info" at bounding box center [523, 61] width 534 height 52
click at [309, 88] on th "Lead number" at bounding box center [284, 100] width 57 height 27
click at [308, 90] on th "Lead number" at bounding box center [284, 100] width 57 height 27
click at [309, 91] on div "Lead number" at bounding box center [287, 100] width 45 height 20
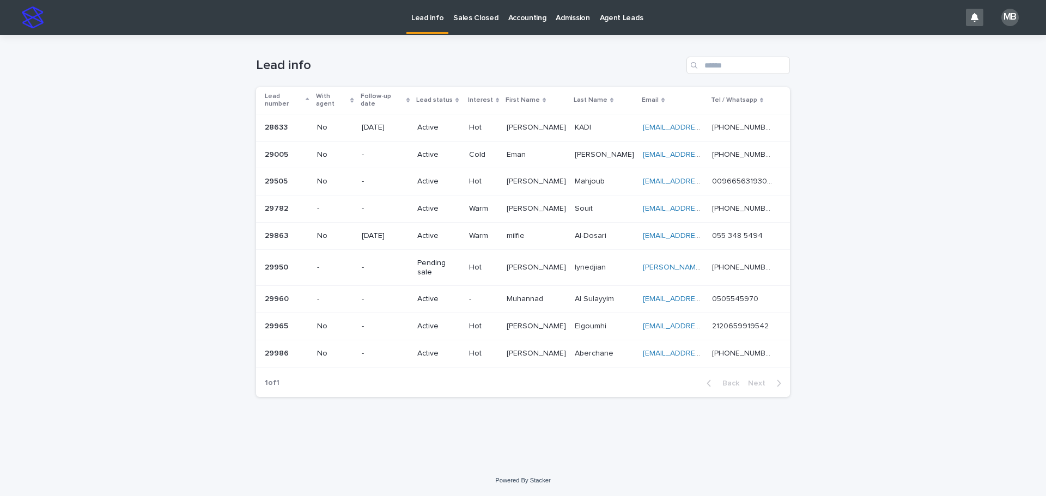
click at [413, 75] on div "Lead info" at bounding box center [523, 61] width 534 height 52
drag, startPoint x: 637, startPoint y: 413, endPoint x: 649, endPoint y: 418, distance: 12.7
click at [521, 418] on div "Loading... Saving… Loading... Saving… Lead info Lead number With agent Follow-u…" at bounding box center [522, 236] width 545 height 403
click at [521, 23] on div at bounding box center [973, 17] width 17 height 17
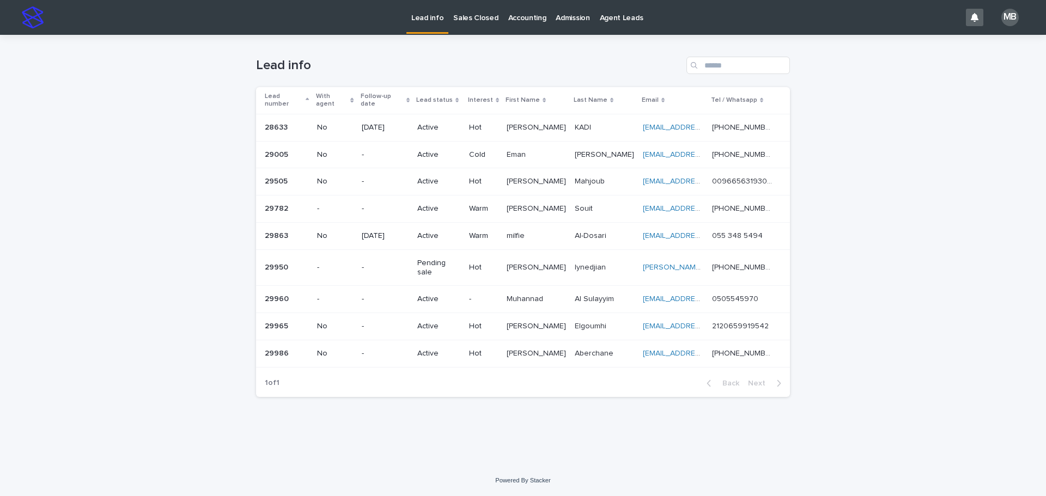
click at [521, 16] on div "MB" at bounding box center [1009, 17] width 17 height 17
click at [521, 61] on div "Loading... Saving… Loading... Saving… Lead info Lead number With agent Follow-u…" at bounding box center [523, 250] width 1046 height 430
click at [391, 41] on div "Lead info" at bounding box center [523, 61] width 534 height 52
click at [411, 56] on div "Lead info" at bounding box center [523, 61] width 534 height 52
drag, startPoint x: 863, startPoint y: 102, endPoint x: 885, endPoint y: 90, distance: 25.6
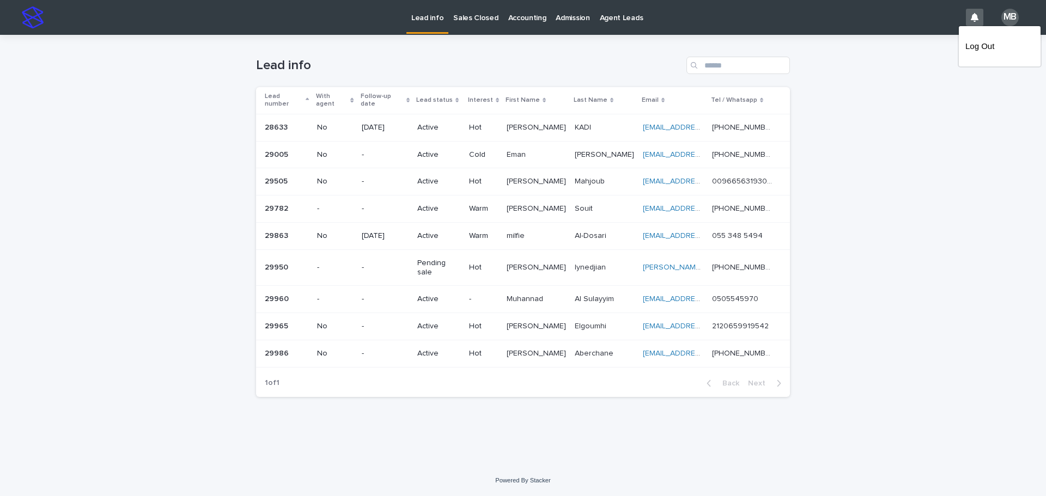
click at [521, 100] on div "Loading... Saving… Loading... Saving… Lead info Lead number With agent Follow-u…" at bounding box center [523, 250] width 1046 height 430
click at [521, 15] on div at bounding box center [523, 17] width 1046 height 35
drag, startPoint x: 229, startPoint y: 65, endPoint x: 906, endPoint y: 335, distance: 728.6
click at [521, 335] on div "Loading... Saving… Loading... Saving… Lead info Lead number With agent Follow-u…" at bounding box center [523, 250] width 1046 height 430
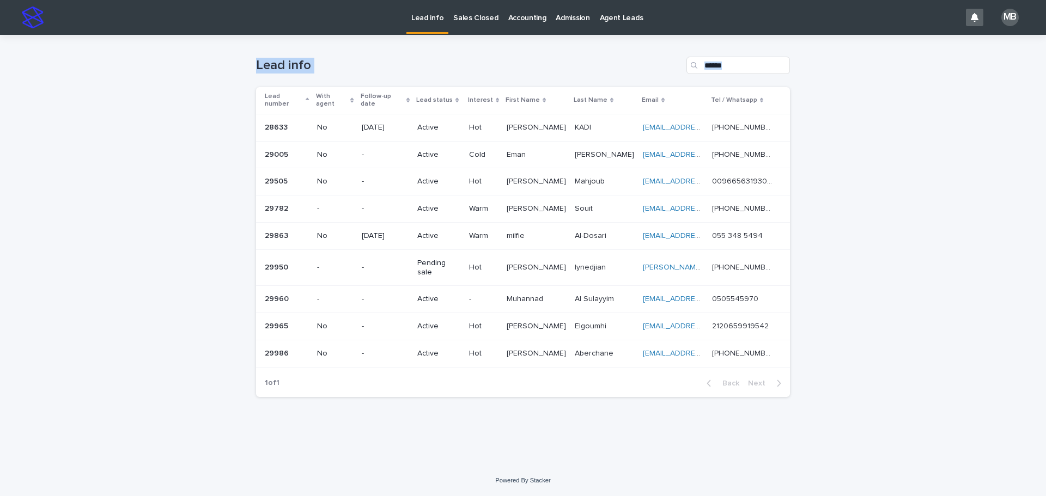
drag, startPoint x: 837, startPoint y: 340, endPoint x: 243, endPoint y: 65, distance: 653.9
click at [243, 65] on div "Loading... Saving… Loading... Saving… Lead info Lead number With agent Follow-u…" at bounding box center [523, 250] width 1046 height 430
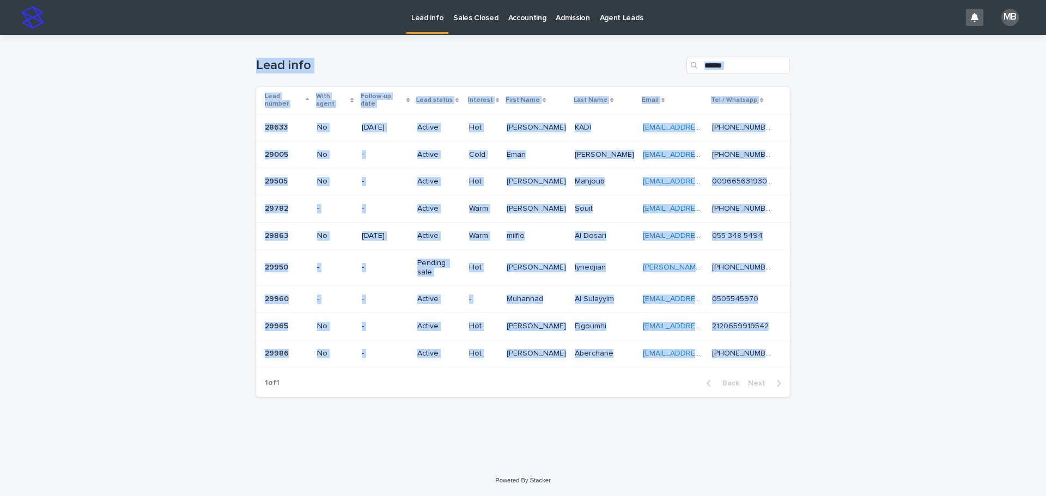
drag, startPoint x: 244, startPoint y: 64, endPoint x: 833, endPoint y: 316, distance: 640.4
click at [521, 316] on div "Loading... Saving… Loading... Saving… Lead info Lead number With agent Follow-u…" at bounding box center [523, 250] width 1046 height 430
